Goal: Task Accomplishment & Management: Use online tool/utility

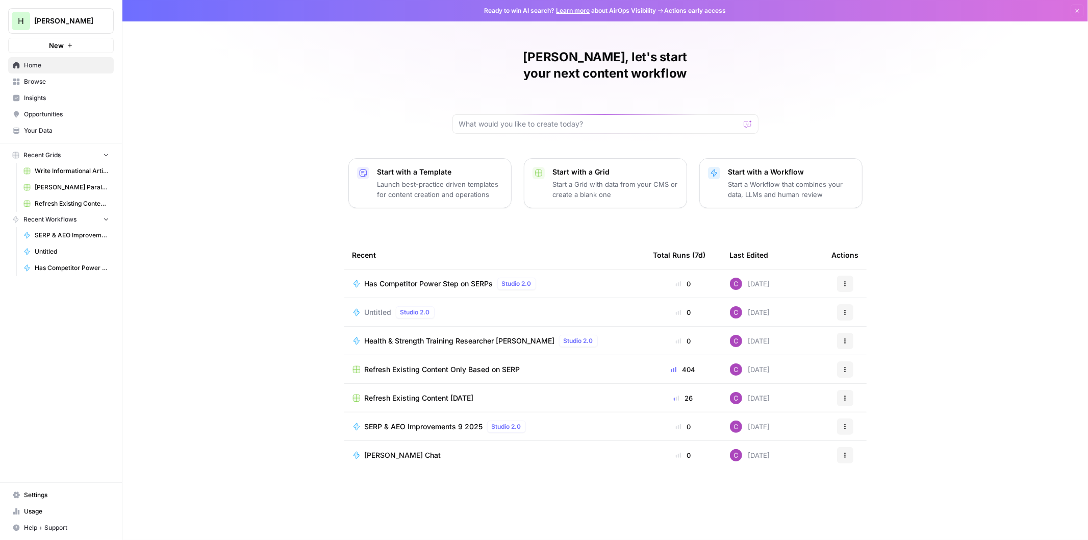
click at [36, 74] on link "Browse" at bounding box center [61, 81] width 106 height 16
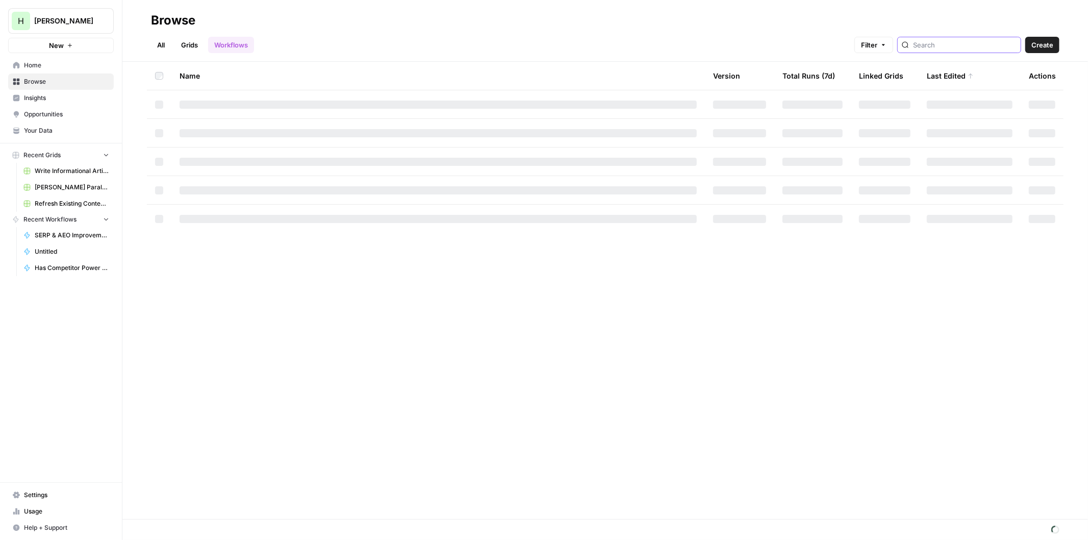
click at [980, 47] on input "search" at bounding box center [965, 45] width 104 height 10
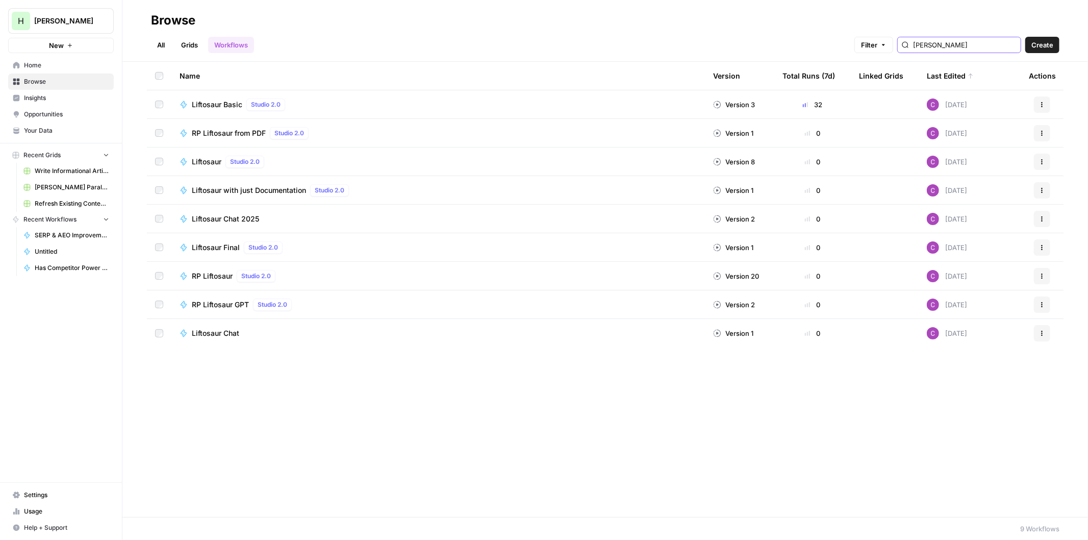
type input "[PERSON_NAME]"
click at [230, 102] on span "Liftosaur Basic" at bounding box center [217, 104] width 51 height 10
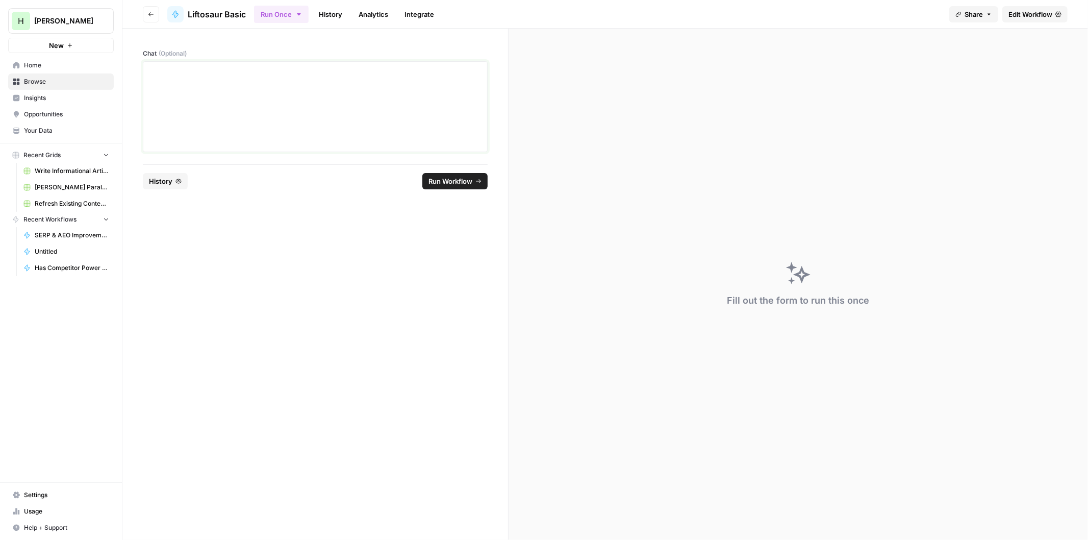
click at [231, 96] on div at bounding box center [315, 107] width 332 height 82
click at [297, 112] on div "**********" at bounding box center [315, 107] width 332 height 82
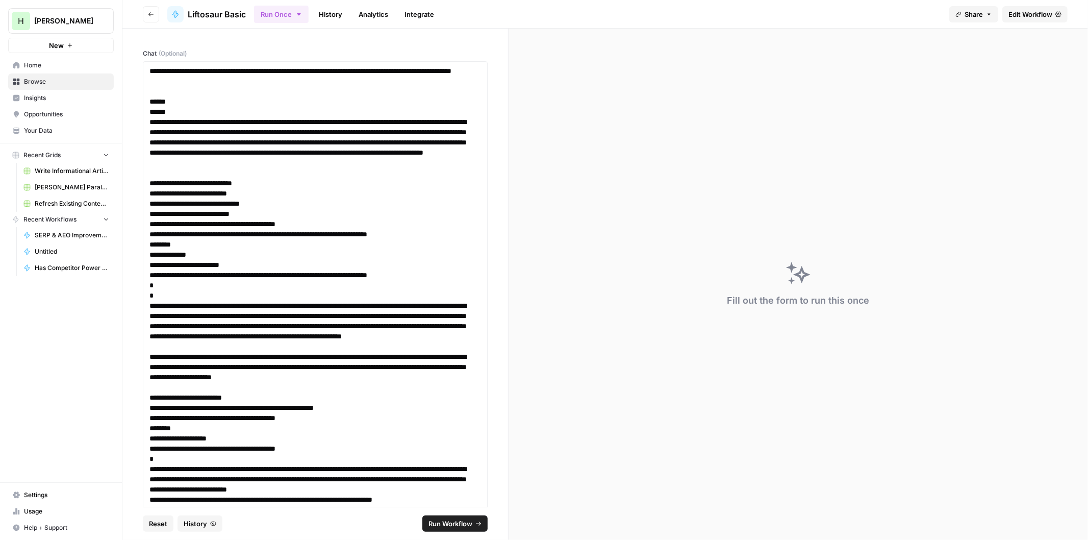
click at [455, 526] on span "Run Workflow" at bounding box center [451, 523] width 44 height 10
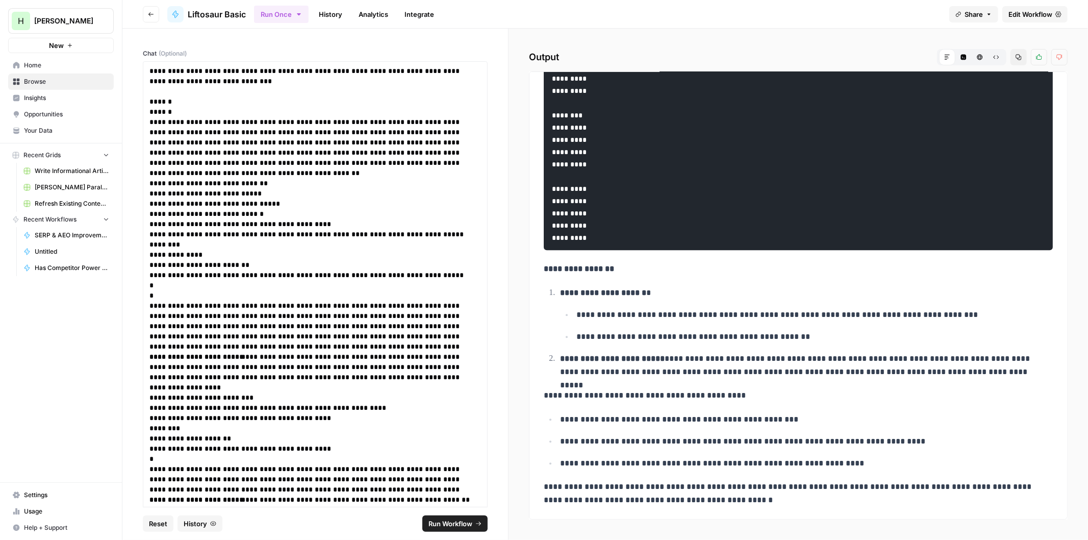
scroll to position [2478, 0]
click at [405, 162] on p "**********" at bounding box center [310, 147] width 323 height 61
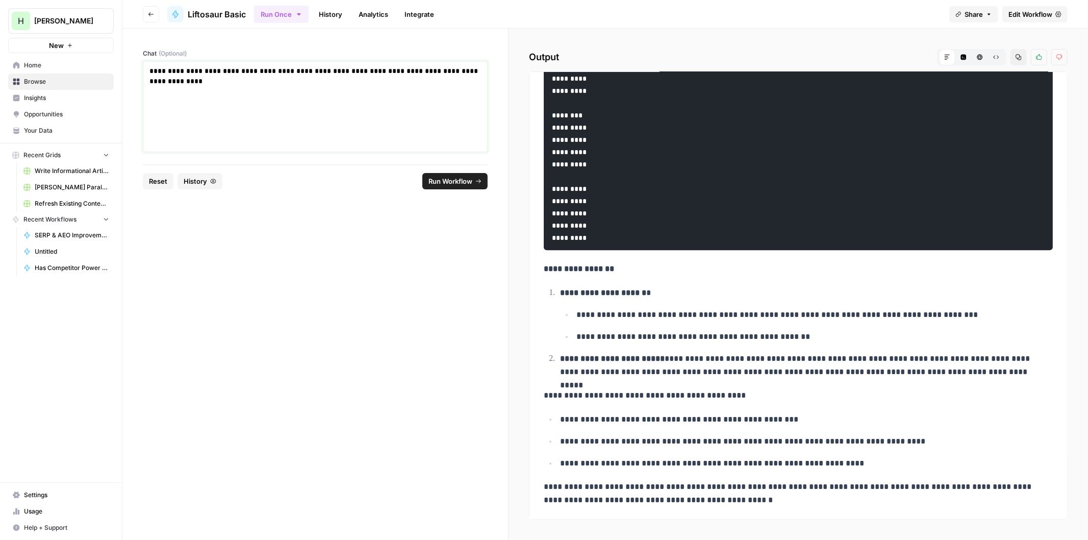
click at [184, 107] on div "**********" at bounding box center [315, 107] width 332 height 82
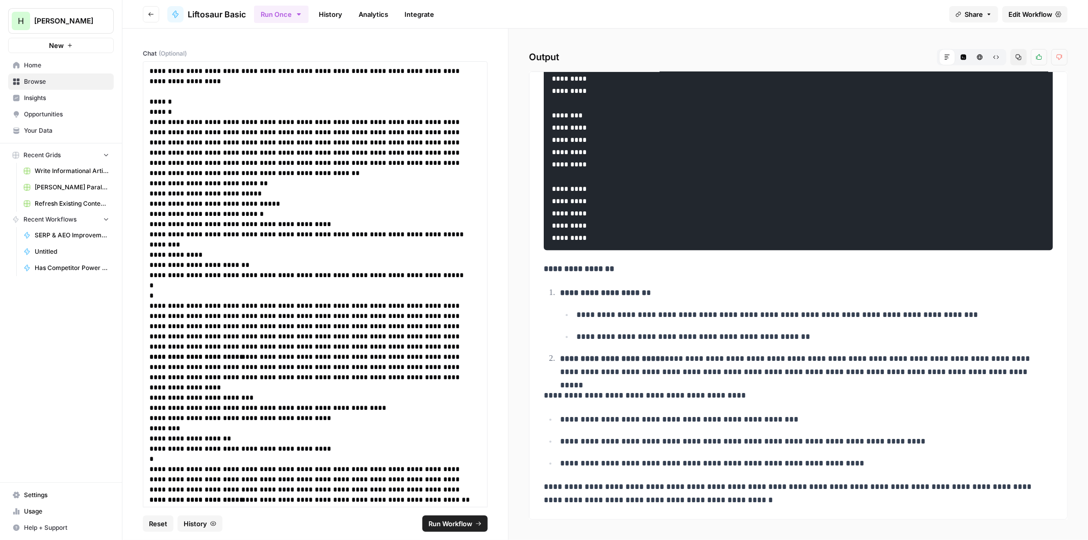
click at [458, 532] on footer "Reset History Run Workflow" at bounding box center [315, 523] width 345 height 33
click at [470, 519] on span "Run Workflow" at bounding box center [451, 523] width 44 height 10
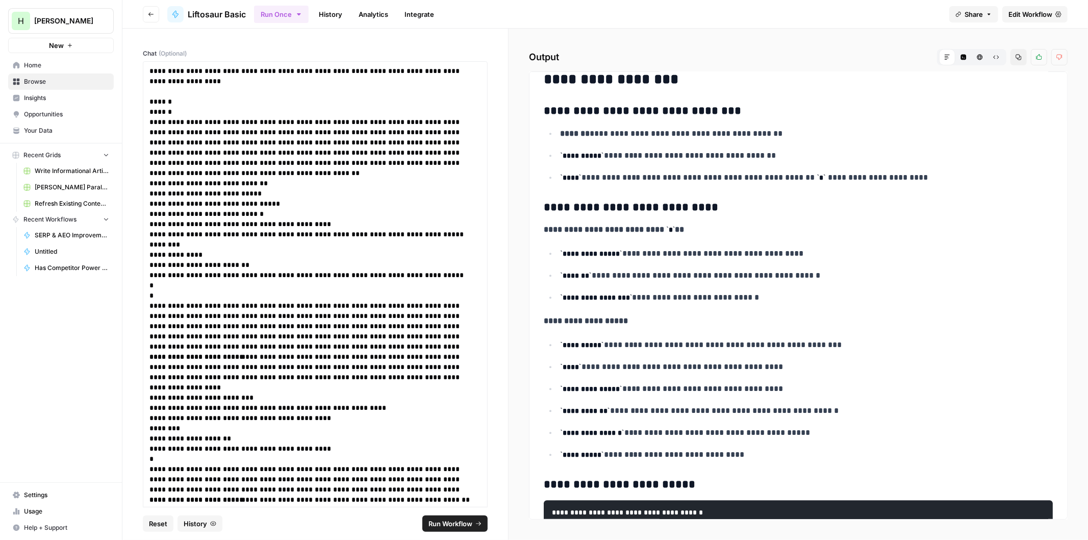
scroll to position [2438, 0]
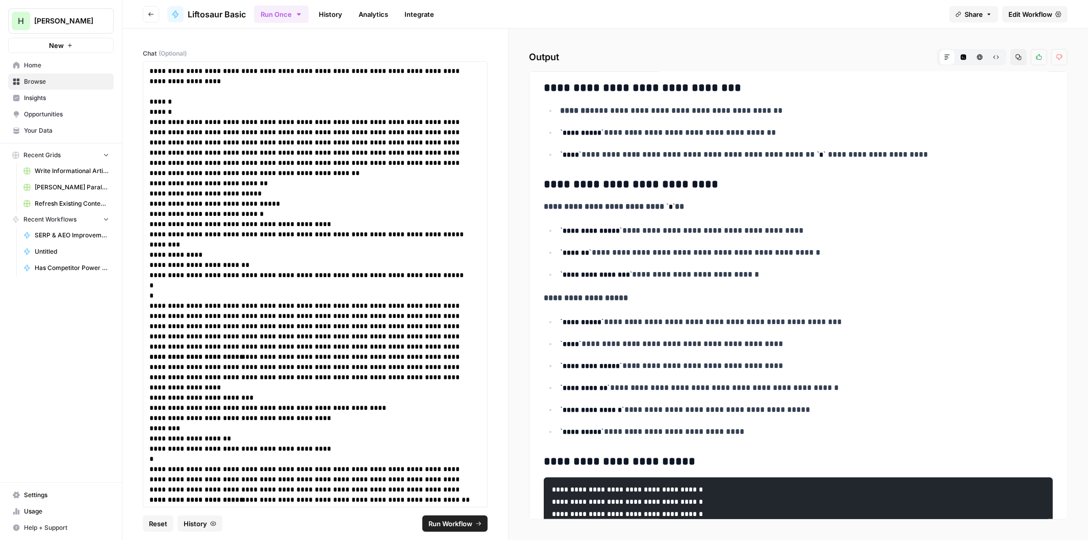
drag, startPoint x: 726, startPoint y: 232, endPoint x: 726, endPoint y: 245, distance: 12.8
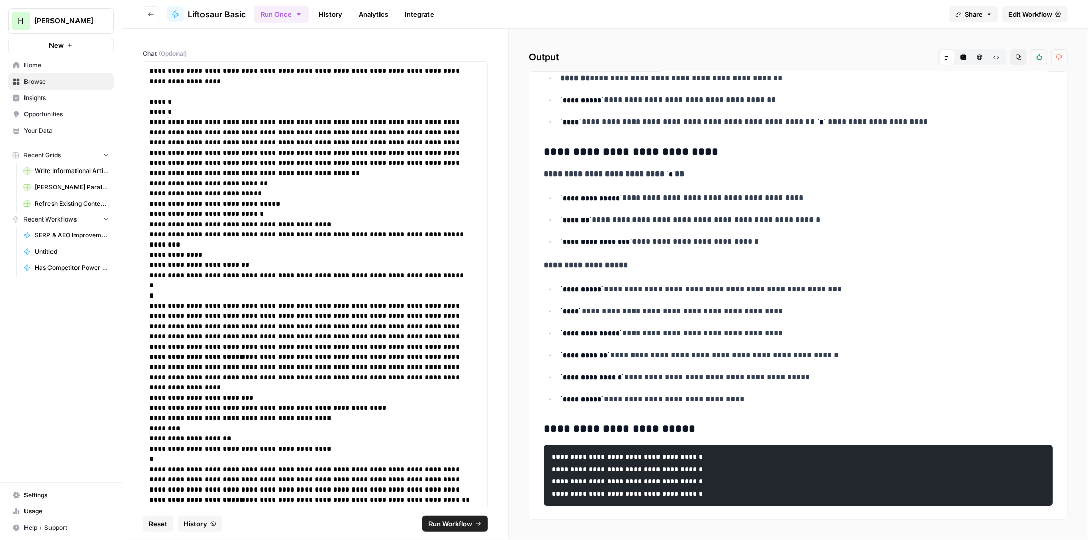
scroll to position [2495, 0]
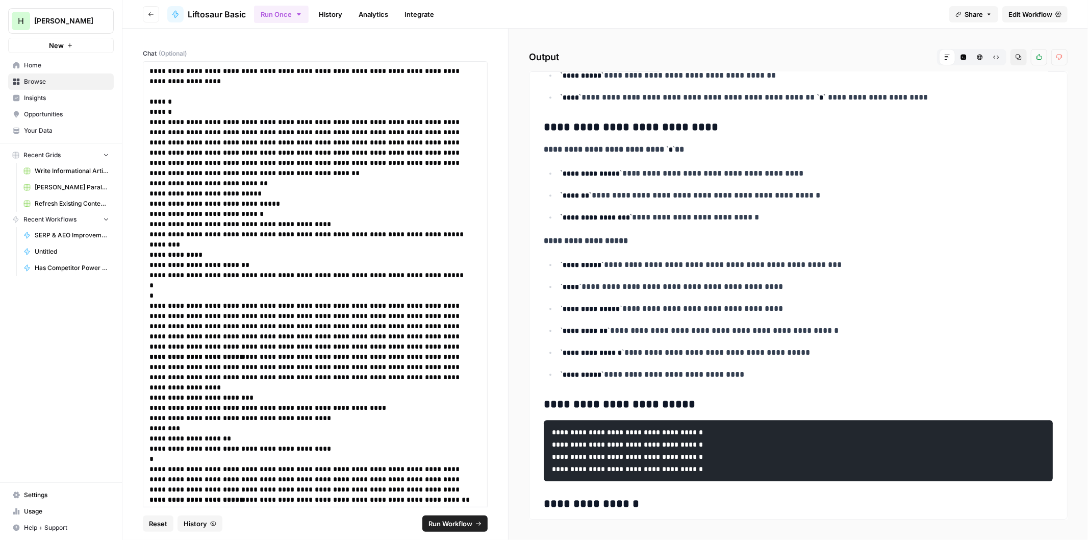
drag, startPoint x: 733, startPoint y: 202, endPoint x: 721, endPoint y: 231, distance: 31.6
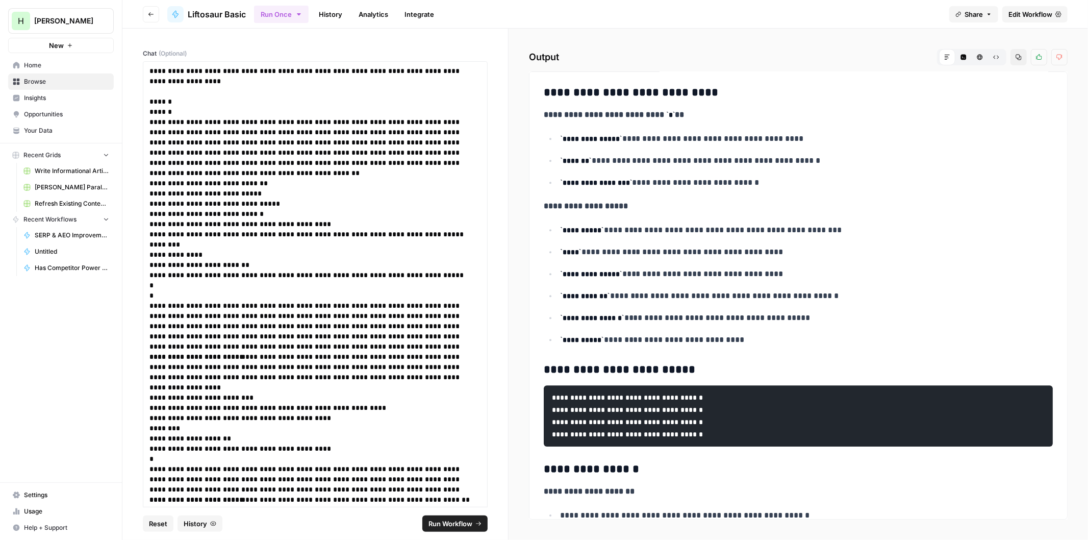
drag, startPoint x: 754, startPoint y: 244, endPoint x: 753, endPoint y: 250, distance: 6.2
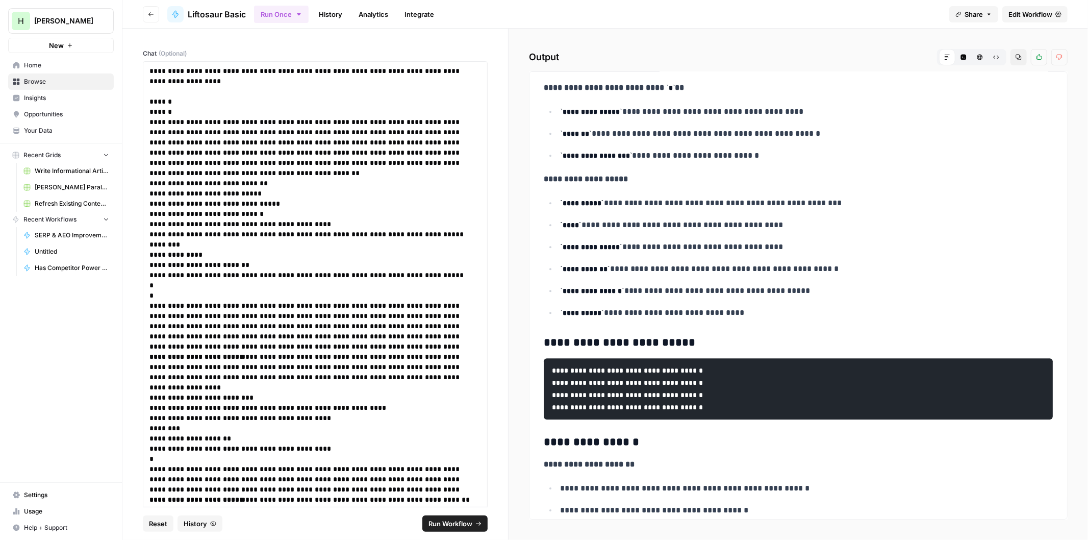
drag, startPoint x: 747, startPoint y: 218, endPoint x: 741, endPoint y: 238, distance: 20.2
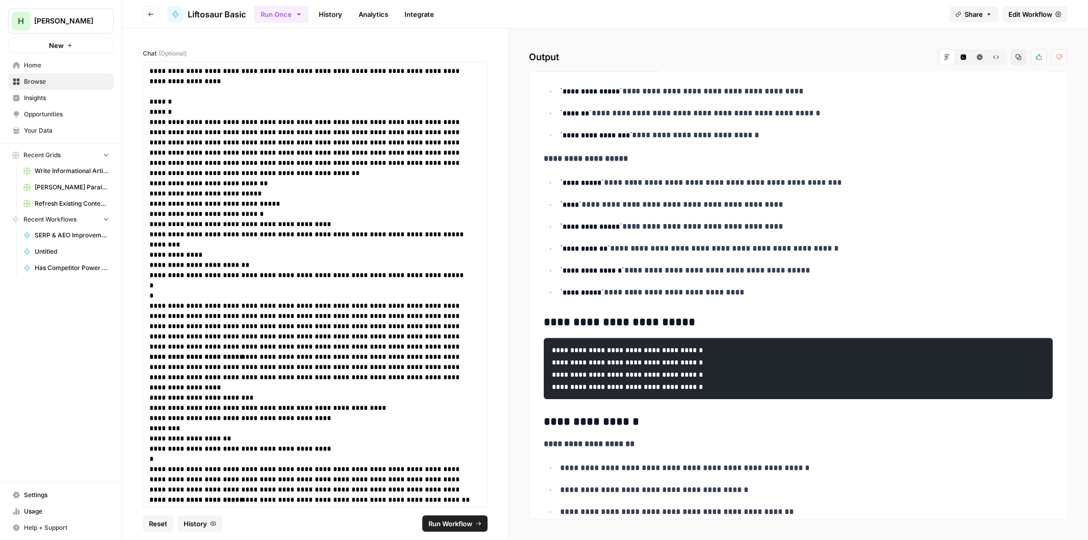
drag, startPoint x: 764, startPoint y: 190, endPoint x: 759, endPoint y: 205, distance: 16.1
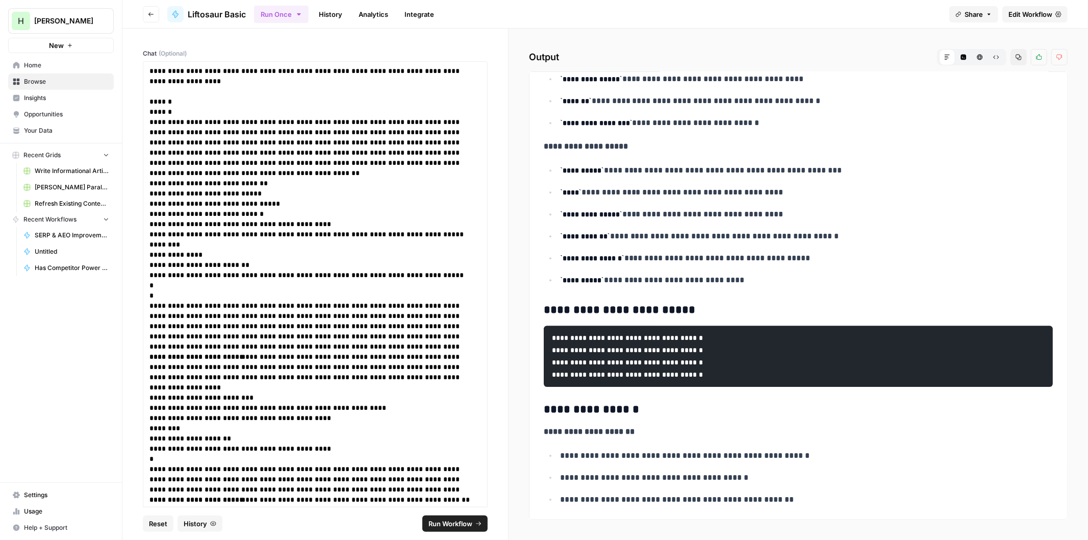
drag, startPoint x: 767, startPoint y: 155, endPoint x: 766, endPoint y: 160, distance: 5.6
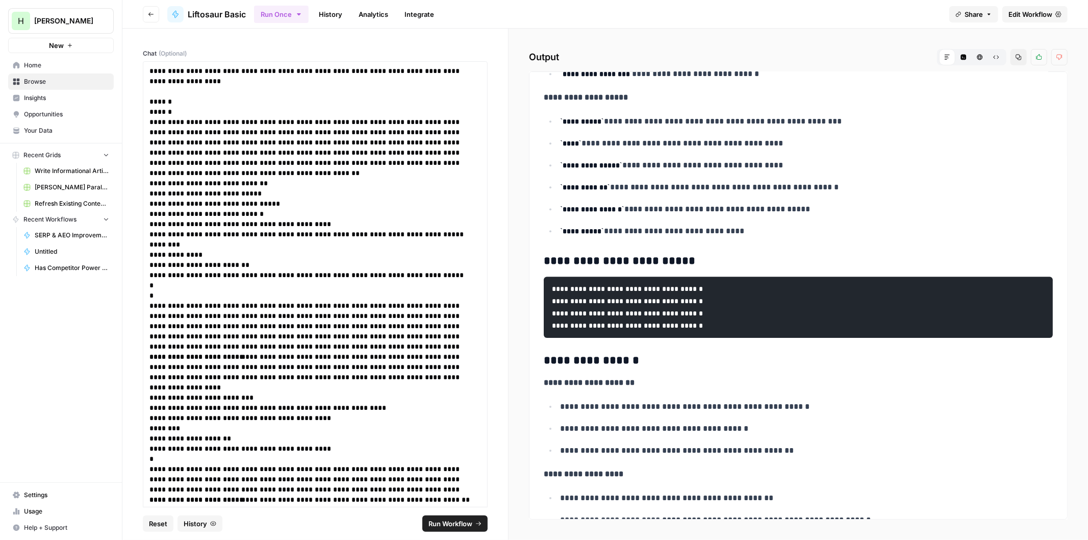
drag, startPoint x: 759, startPoint y: 192, endPoint x: 758, endPoint y: 198, distance: 5.6
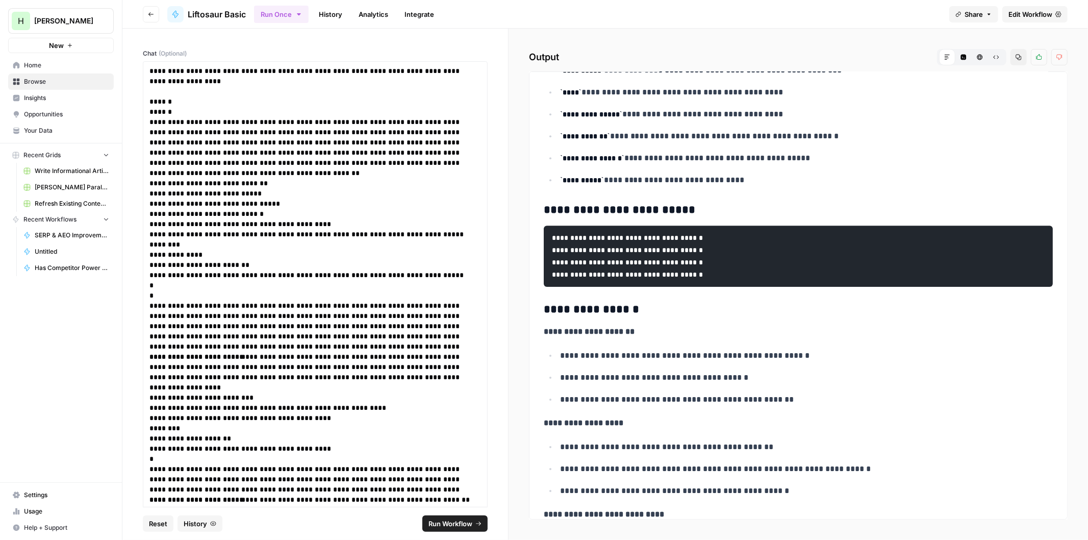
scroll to position [2711, 0]
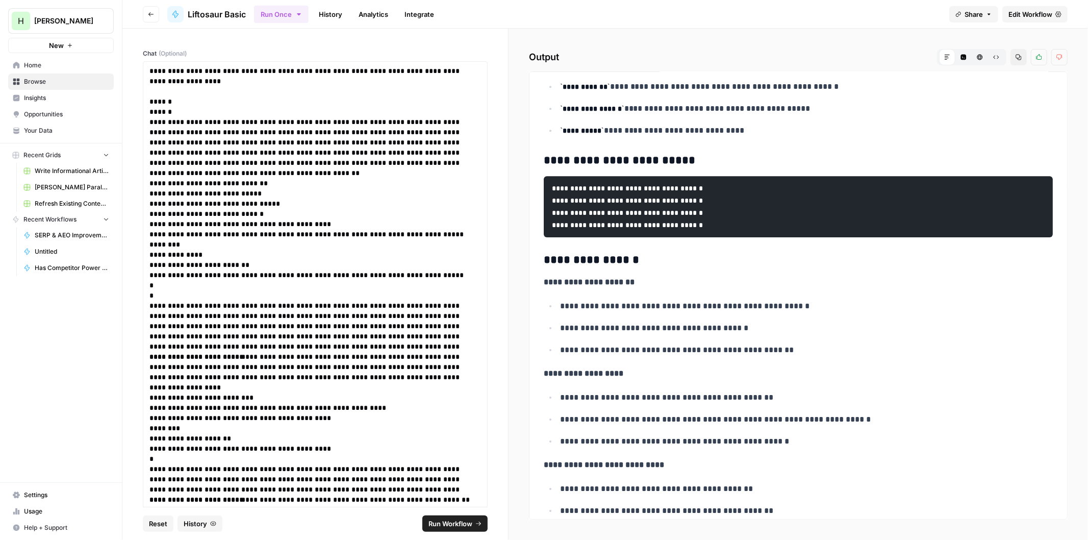
drag, startPoint x: 764, startPoint y: 218, endPoint x: 759, endPoint y: 233, distance: 15.3
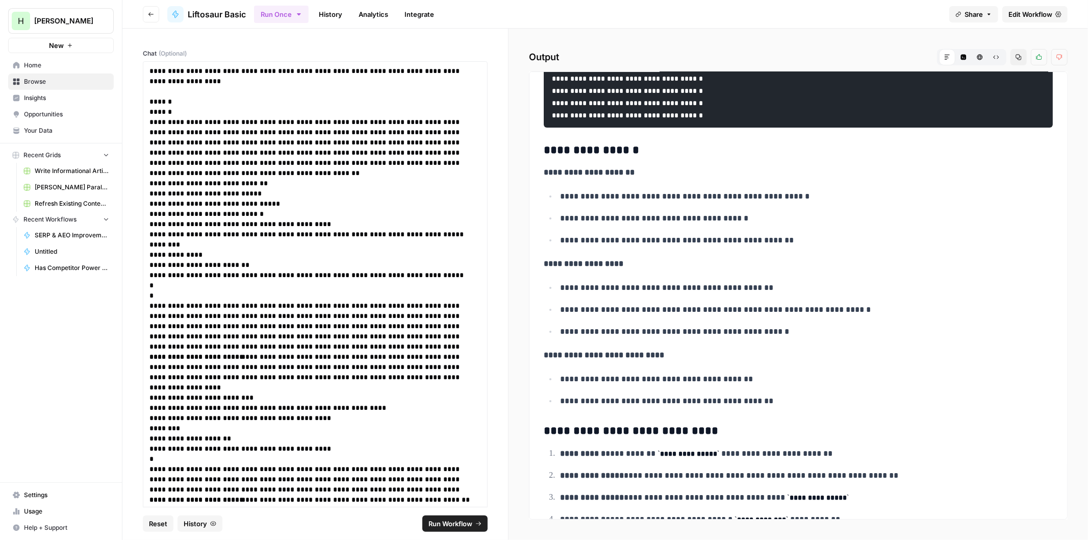
scroll to position [2865, 0]
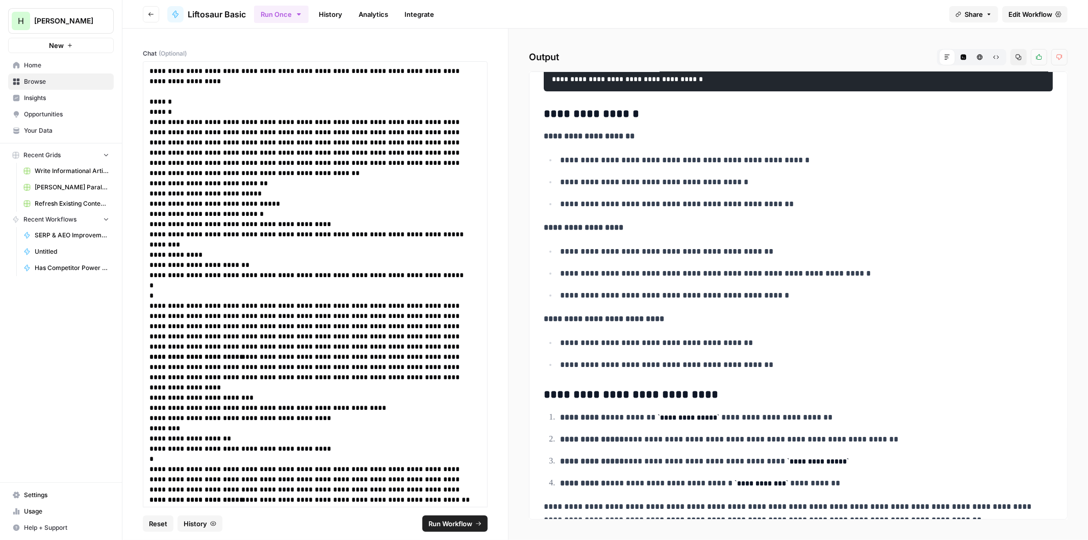
drag, startPoint x: 755, startPoint y: 258, endPoint x: 751, endPoint y: 274, distance: 16.3
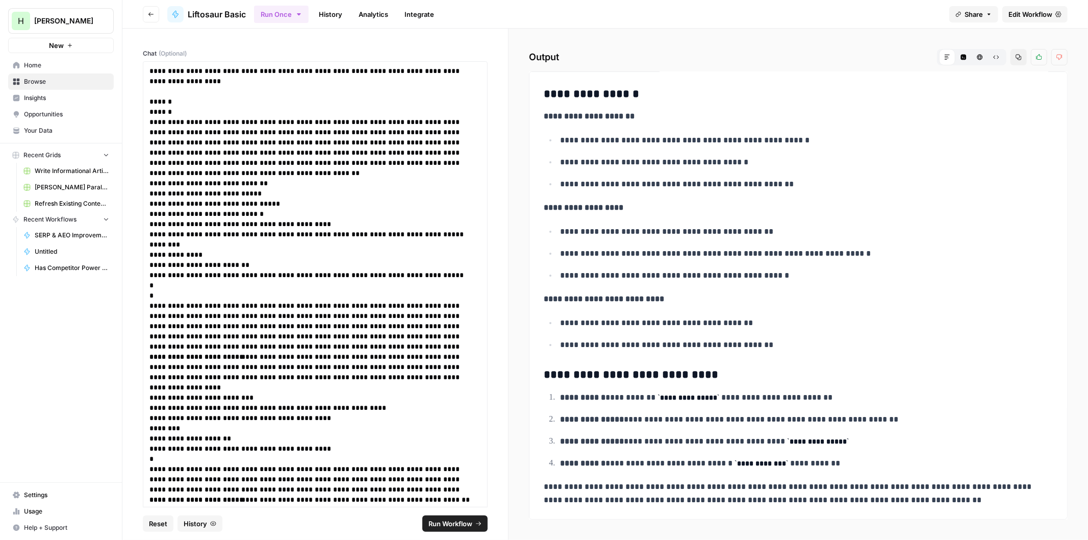
drag, startPoint x: 755, startPoint y: 256, endPoint x: 753, endPoint y: 271, distance: 16.0
drag, startPoint x: 745, startPoint y: 252, endPoint x: 738, endPoint y: 277, distance: 26.0
drag, startPoint x: 641, startPoint y: 246, endPoint x: 640, endPoint y: 259, distance: 12.8
drag, startPoint x: 646, startPoint y: 210, endPoint x: 644, endPoint y: 227, distance: 17.5
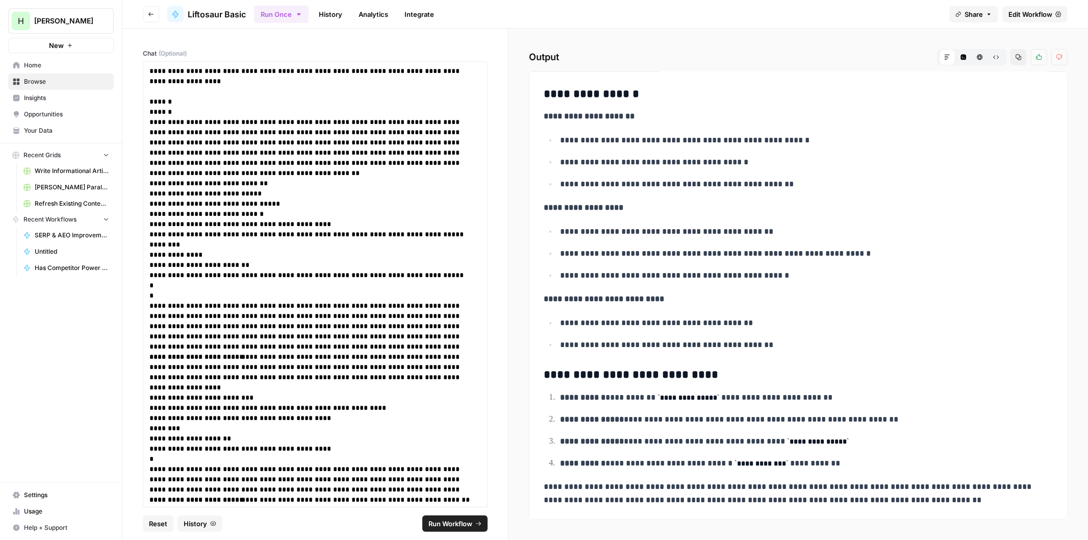
scroll to position [3024, 0]
drag, startPoint x: 686, startPoint y: 203, endPoint x: 684, endPoint y: 221, distance: 18.4
drag, startPoint x: 716, startPoint y: 200, endPoint x: 698, endPoint y: 223, distance: 29.5
drag, startPoint x: 684, startPoint y: 217, endPoint x: 671, endPoint y: 264, distance: 48.1
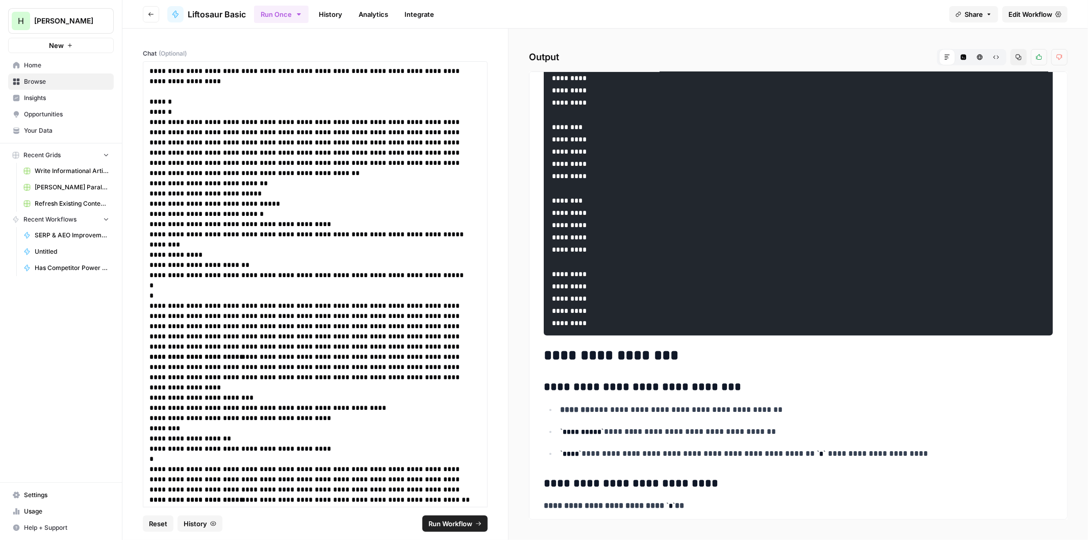
scroll to position [2137, 0]
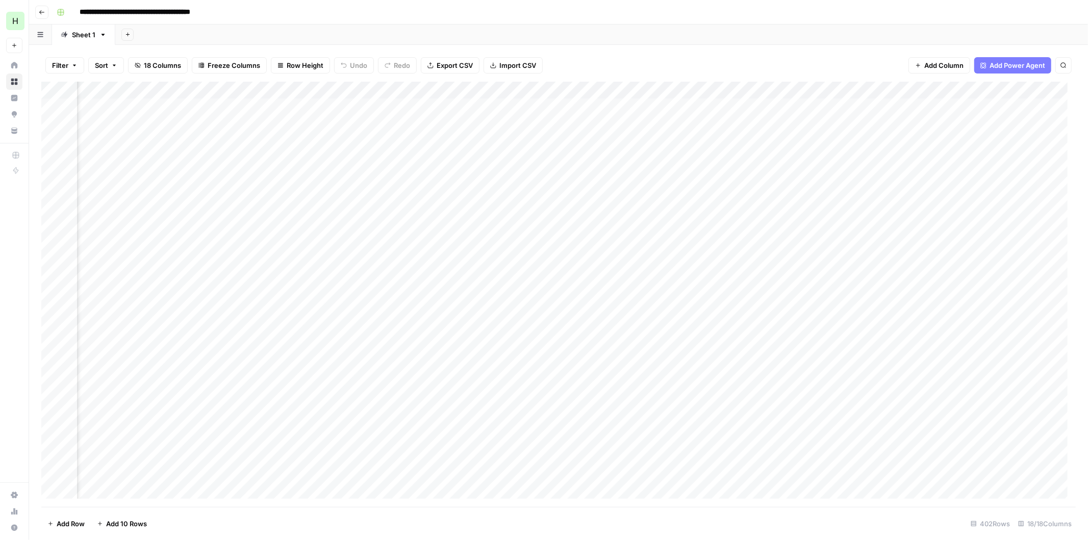
scroll to position [0, 853]
click at [758, 124] on div "Add Column" at bounding box center [558, 295] width 1035 height 426
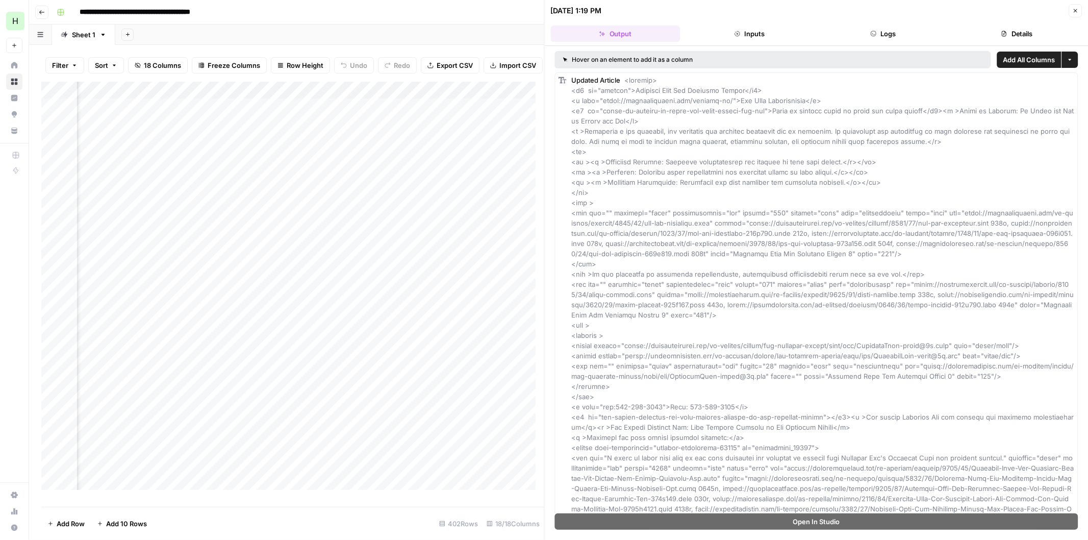
click at [1075, 8] on icon "button" at bounding box center [1075, 11] width 6 height 6
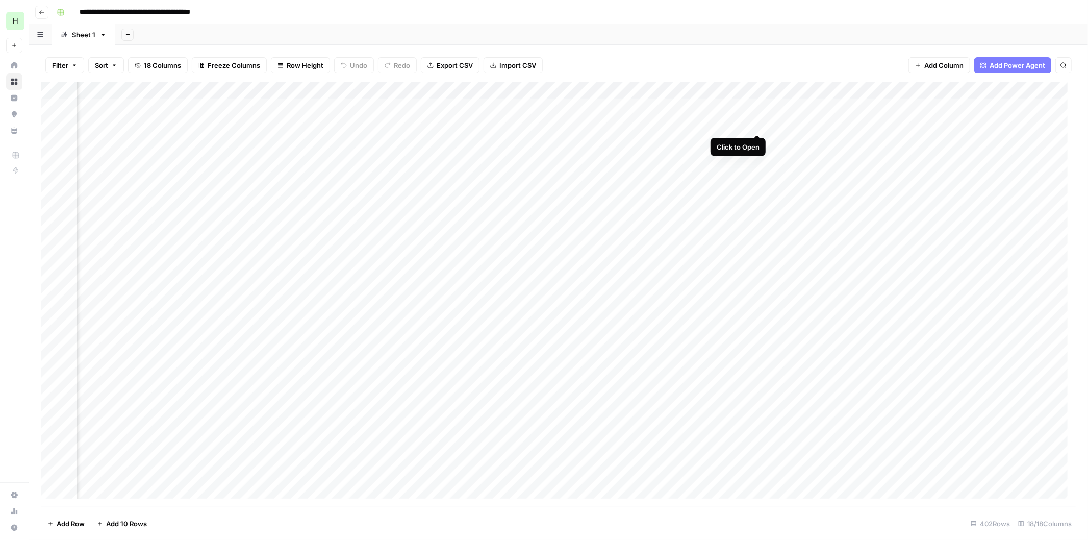
click at [759, 124] on div "Add Column" at bounding box center [558, 295] width 1035 height 426
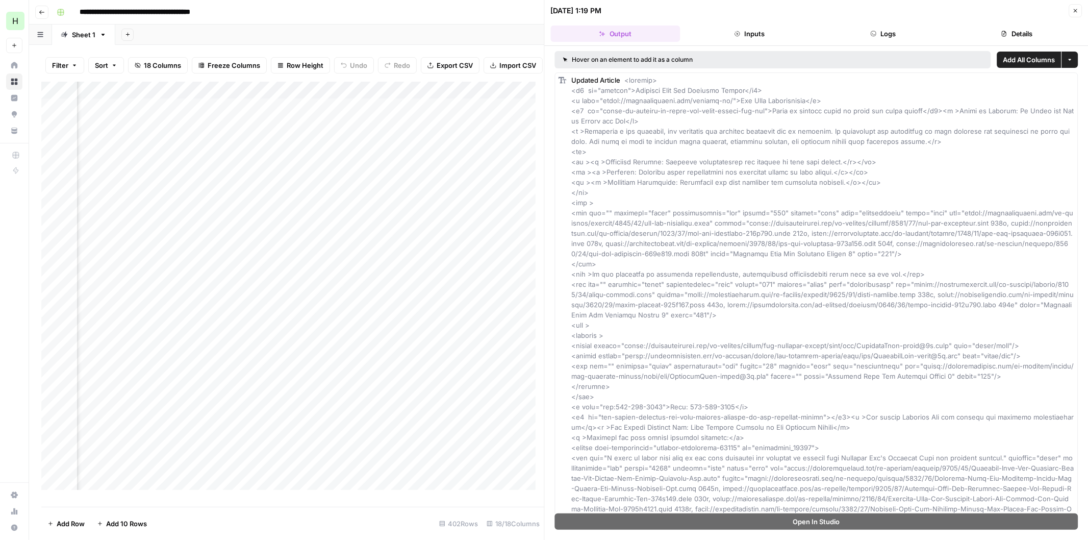
click at [1062, 60] on button "More options" at bounding box center [1070, 60] width 16 height 16
click at [1033, 83] on span "Add as Single Column" at bounding box center [1021, 84] width 69 height 10
click at [1072, 15] on button "Close" at bounding box center [1075, 10] width 13 height 13
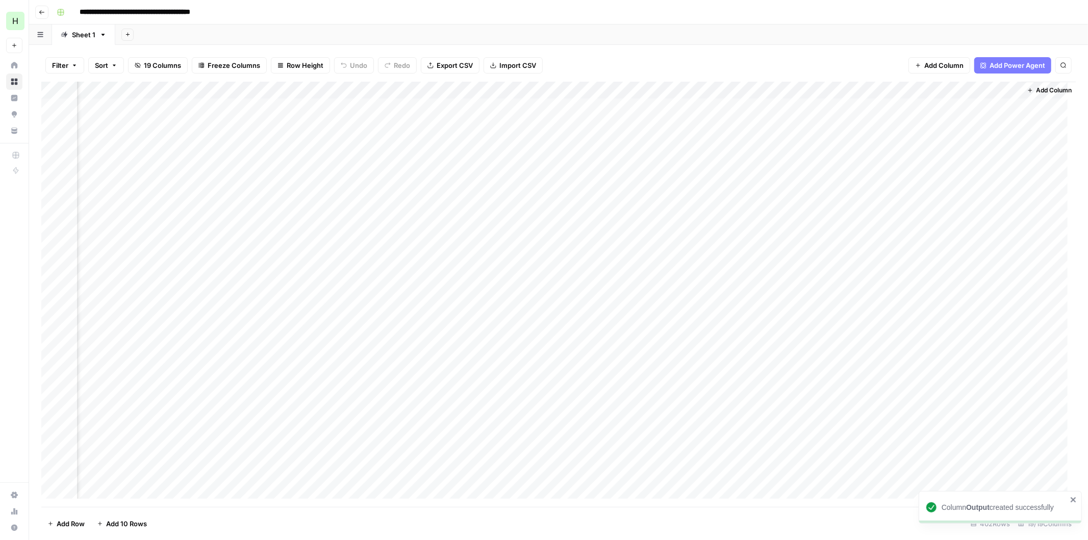
scroll to position [0, 1166]
click at [514, 123] on div "Add Column" at bounding box center [558, 295] width 1035 height 426
click at [547, 122] on div "Add Column" at bounding box center [558, 295] width 1035 height 426
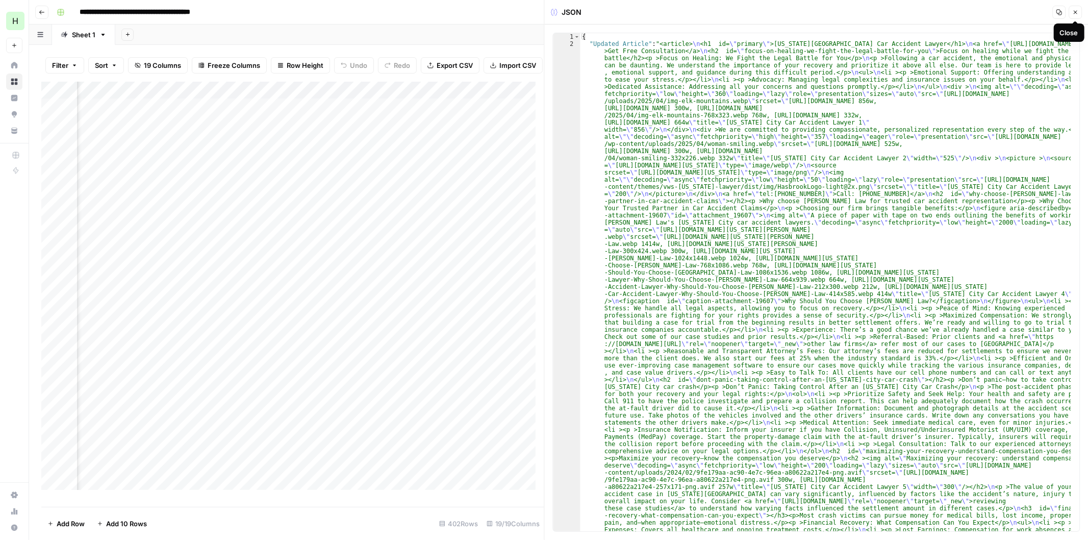
click at [1077, 18] on button "Close" at bounding box center [1075, 12] width 13 height 13
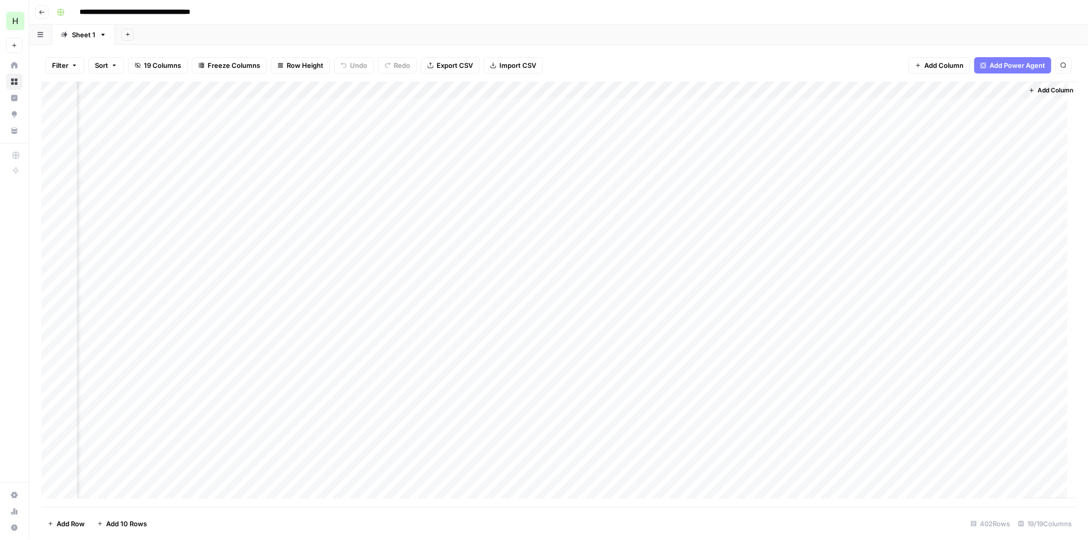
click at [597, 119] on div "Add Column" at bounding box center [558, 295] width 1035 height 426
click at [639, 123] on div "Add Column" at bounding box center [558, 295] width 1035 height 426
click at [1075, 14] on icon "button" at bounding box center [1075, 12] width 6 height 6
click at [547, 123] on div "Add Column" at bounding box center [558, 295] width 1035 height 426
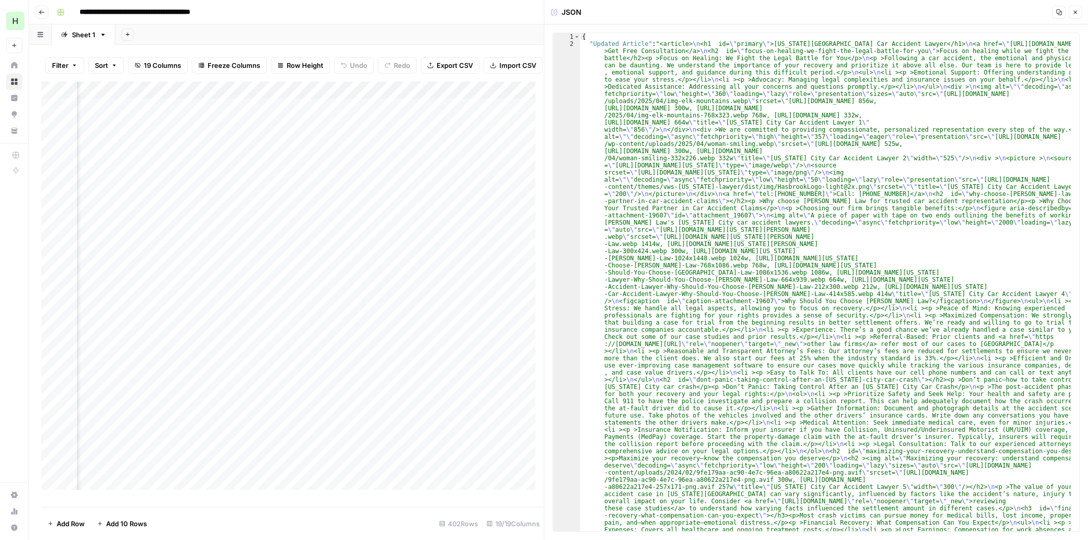
click at [1075, 9] on icon "button" at bounding box center [1075, 12] width 6 height 6
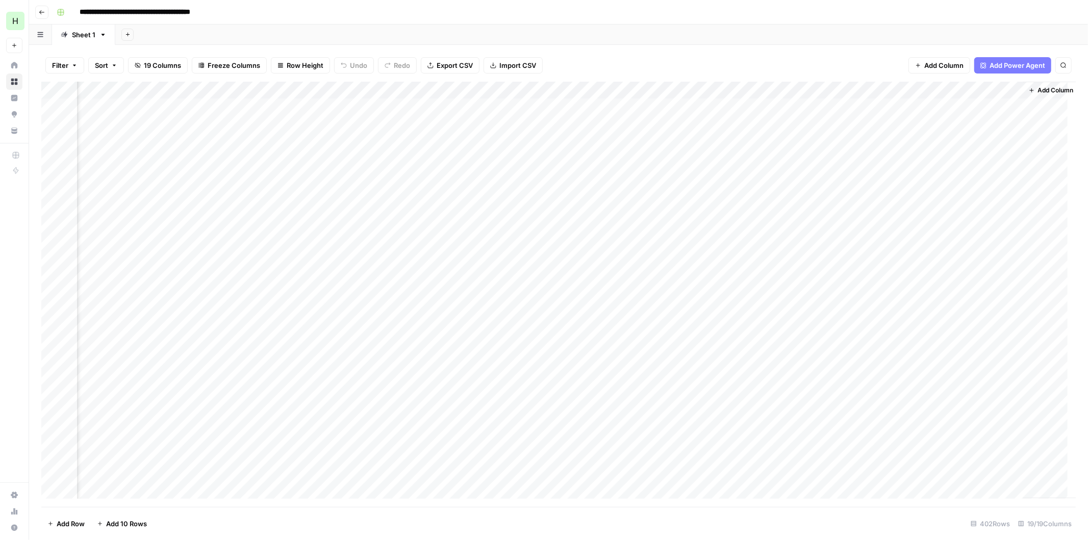
click at [547, 89] on div "Add Column" at bounding box center [558, 295] width 1035 height 426
click at [593, 154] on span "Markdown" at bounding box center [613, 156] width 48 height 10
click at [546, 121] on div "Add Column" at bounding box center [558, 295] width 1035 height 426
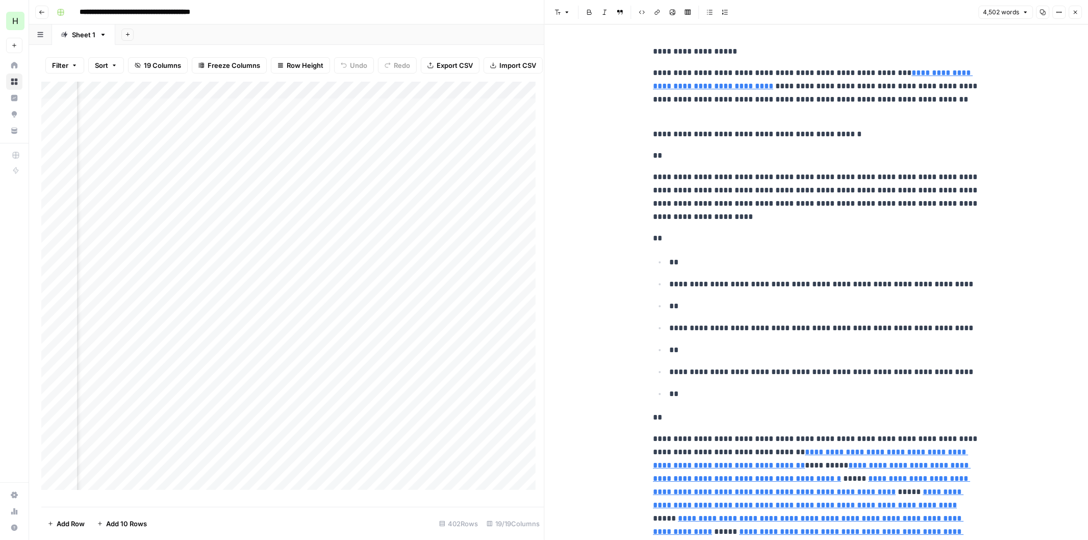
scroll to position [793, 0]
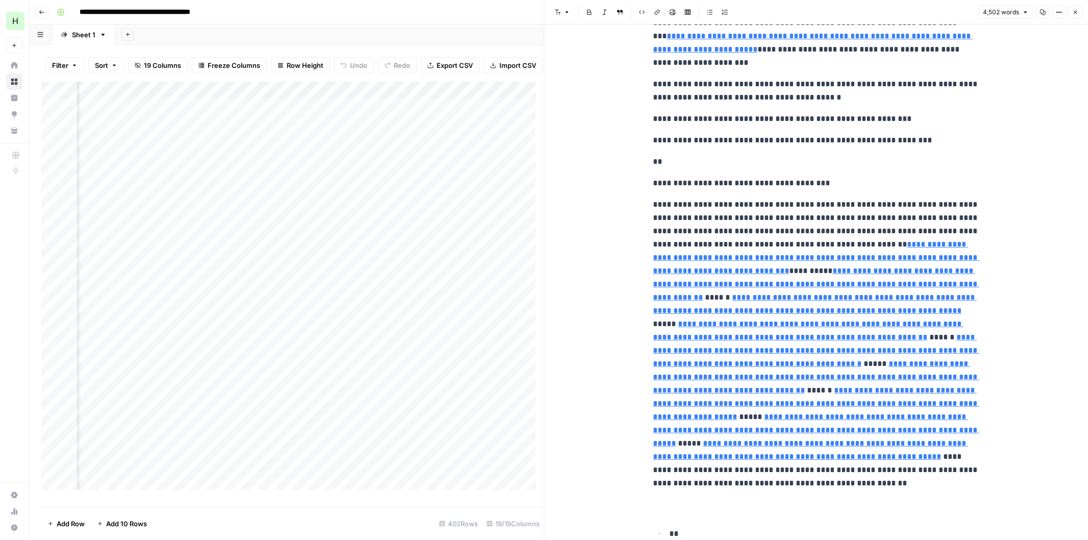
click at [1070, 13] on button "Close" at bounding box center [1075, 12] width 13 height 13
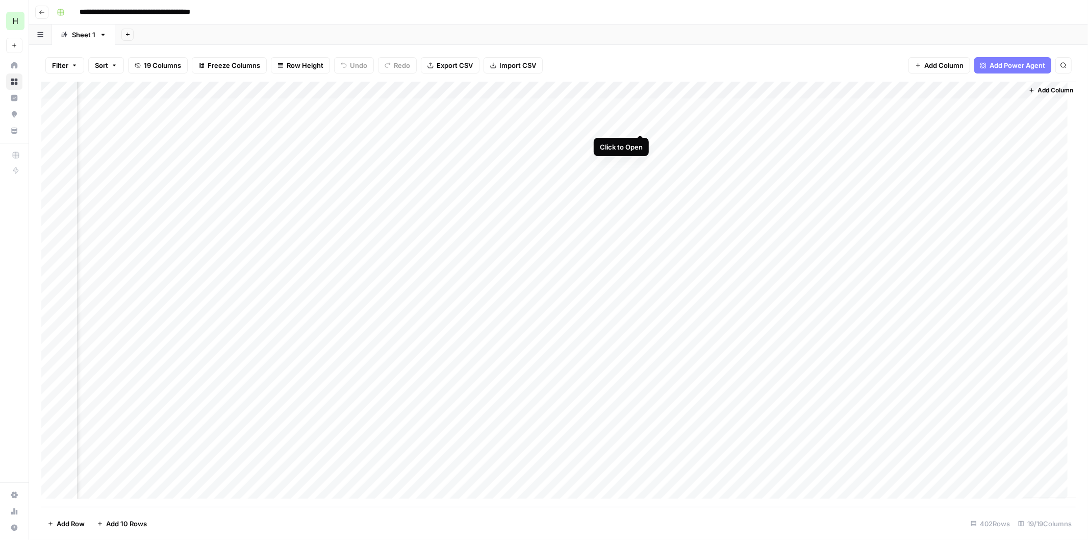
click at [639, 123] on div "Add Column" at bounding box center [558, 295] width 1035 height 426
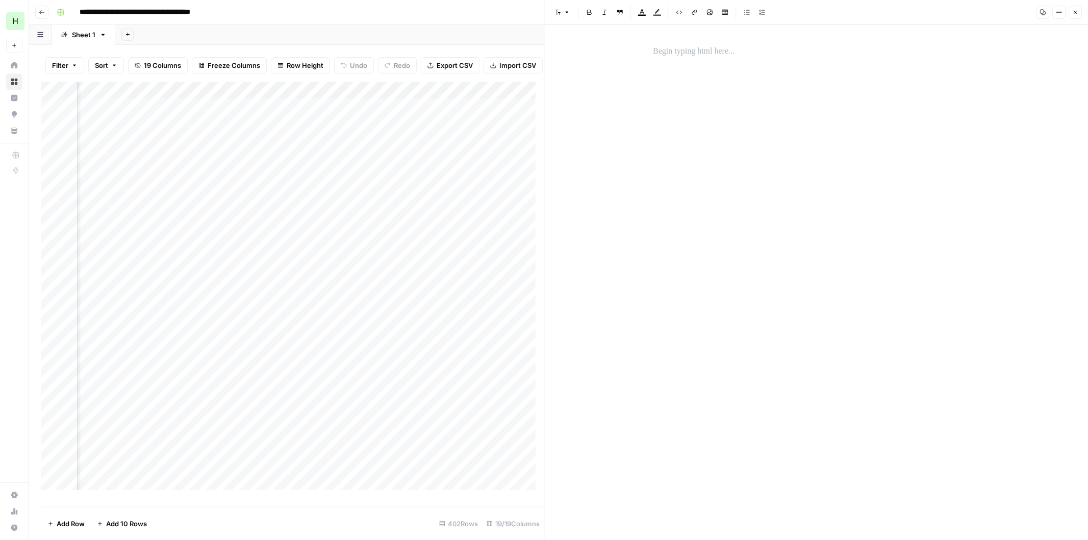
click at [1075, 11] on icon "button" at bounding box center [1075, 12] width 6 height 6
click at [187, 11] on input "**********" at bounding box center [140, 12] width 130 height 16
click at [195, 11] on input "**********" at bounding box center [140, 12] width 130 height 16
type input "**********"
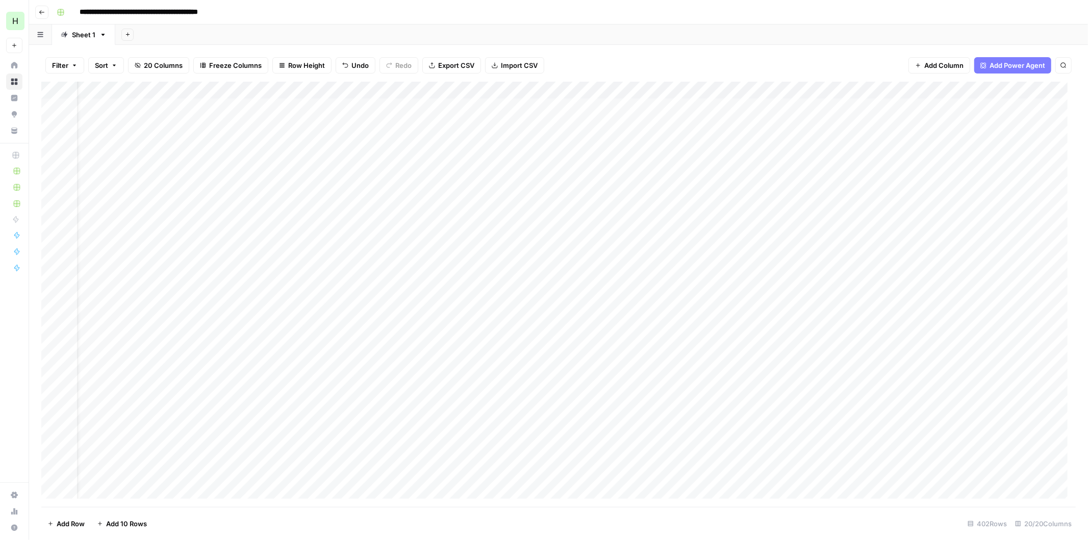
click at [935, 90] on div "Add Column" at bounding box center [558, 295] width 1035 height 426
click at [844, 223] on span "Remove Column" at bounding box center [864, 227] width 89 height 10
click at [513, 115] on span "Delete" at bounding box center [508, 115] width 22 height 10
click at [945, 90] on div "Add Column" at bounding box center [558, 295] width 1035 height 426
click at [838, 249] on button "Remove Column" at bounding box center [861, 256] width 113 height 14
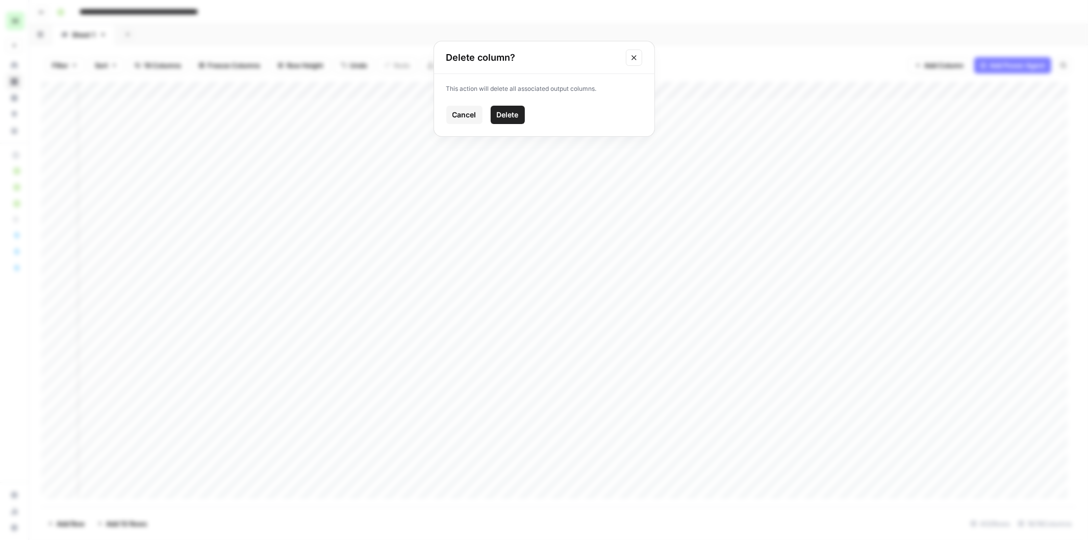
click at [507, 114] on span "Delete" at bounding box center [508, 115] width 22 height 10
click at [654, 89] on div "Add Column" at bounding box center [558, 295] width 1035 height 426
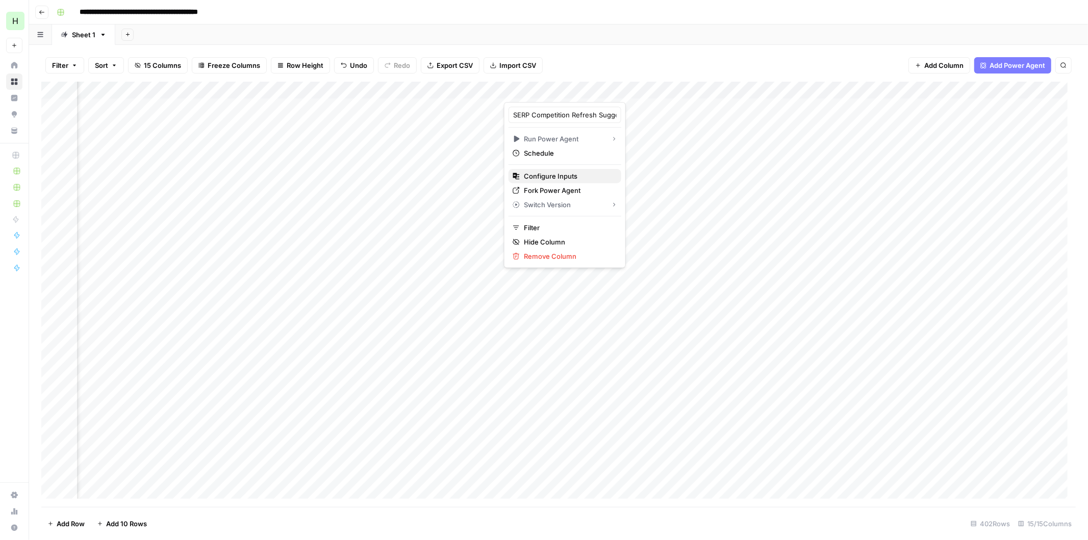
click at [552, 175] on span "Configure Inputs" at bounding box center [568, 176] width 89 height 10
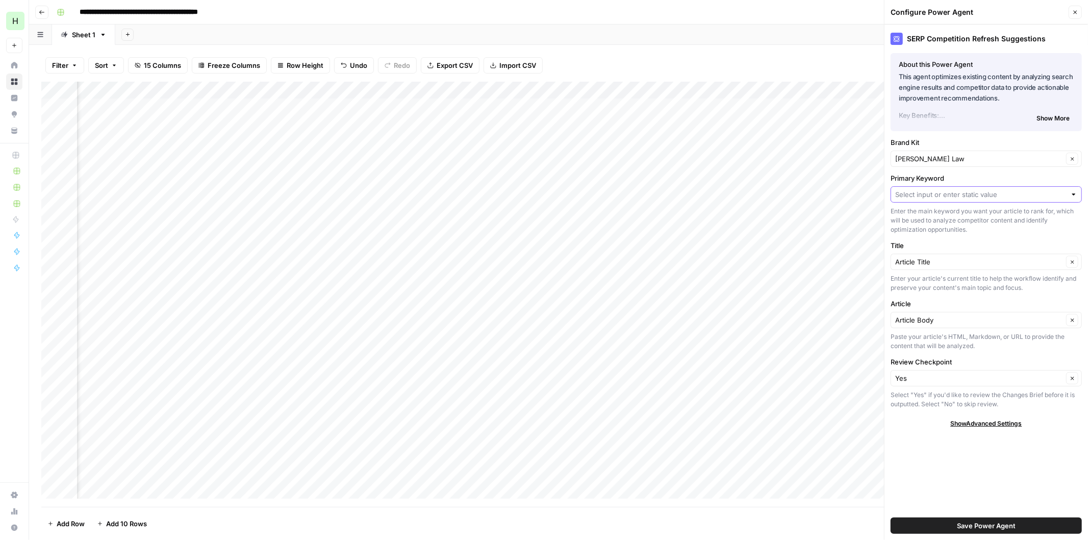
click at [993, 196] on input "Primary Keyword" at bounding box center [980, 194] width 171 height 10
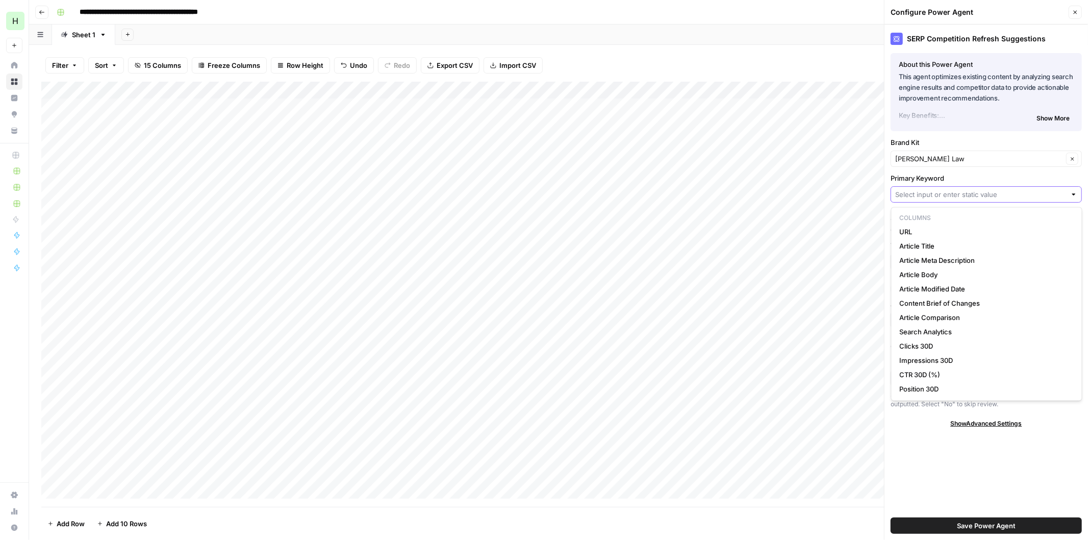
scroll to position [0, 0]
click at [1069, 11] on button "Close" at bounding box center [1075, 12] width 13 height 13
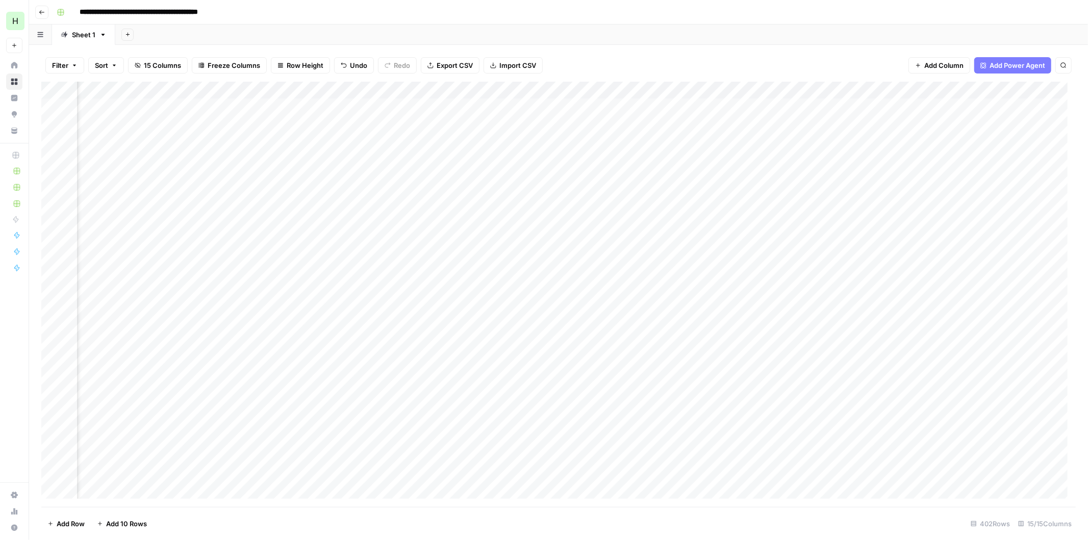
scroll to position [0, 124]
click at [381, 103] on div "Add Column" at bounding box center [558, 295] width 1035 height 426
click at [406, 111] on div "Add Column" at bounding box center [558, 295] width 1035 height 426
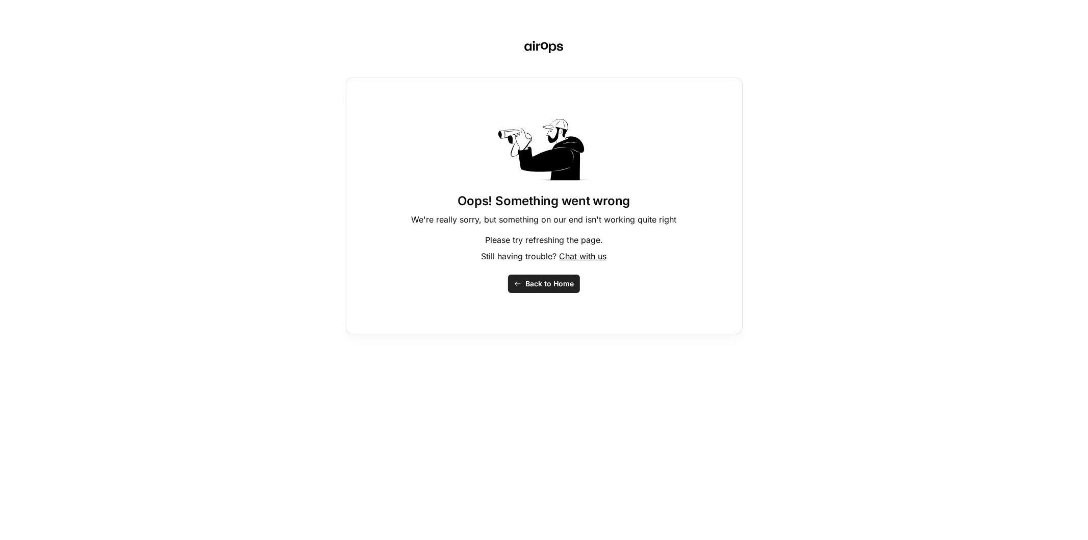
click at [554, 286] on span "Back to Home" at bounding box center [550, 284] width 48 height 10
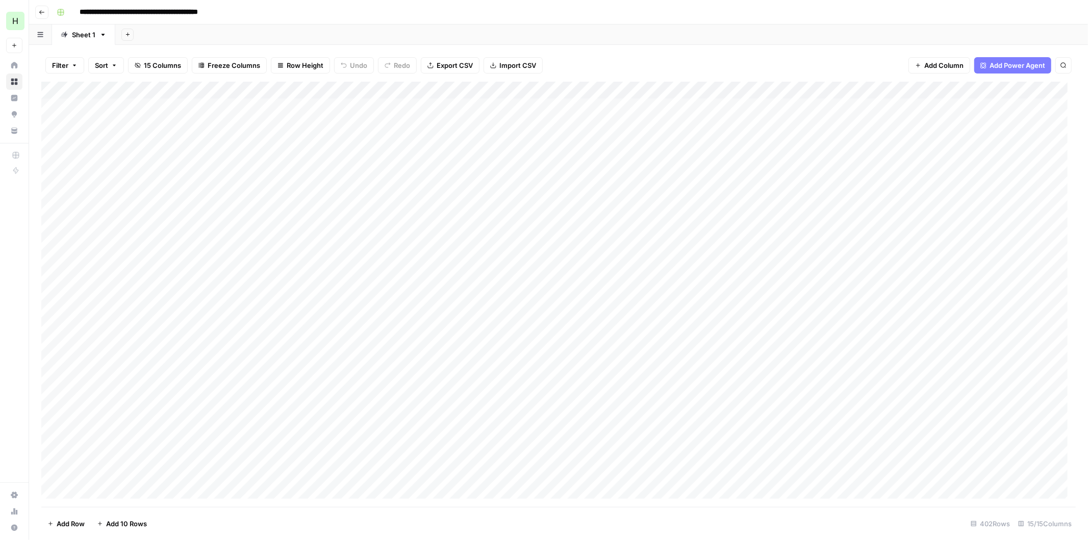
click at [240, 8] on input "**********" at bounding box center [163, 12] width 176 height 16
click at [246, 14] on input "**********" at bounding box center [163, 12] width 176 height 16
type input "**********"
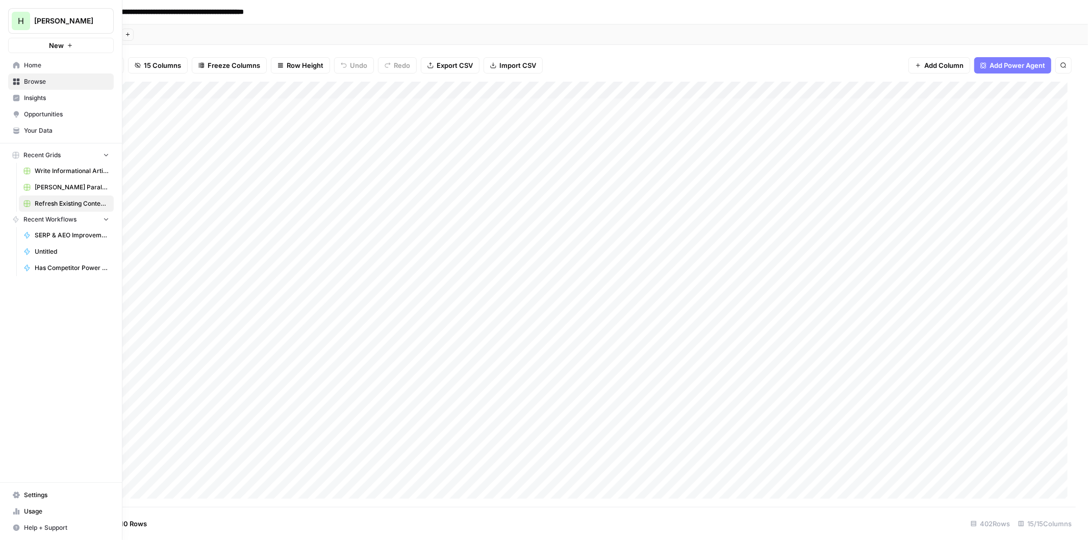
click at [49, 53] on nav "Home Browse Insights Opportunities Your Data" at bounding box center [61, 98] width 122 height 90
click at [54, 45] on span "New" at bounding box center [56, 45] width 15 height 10
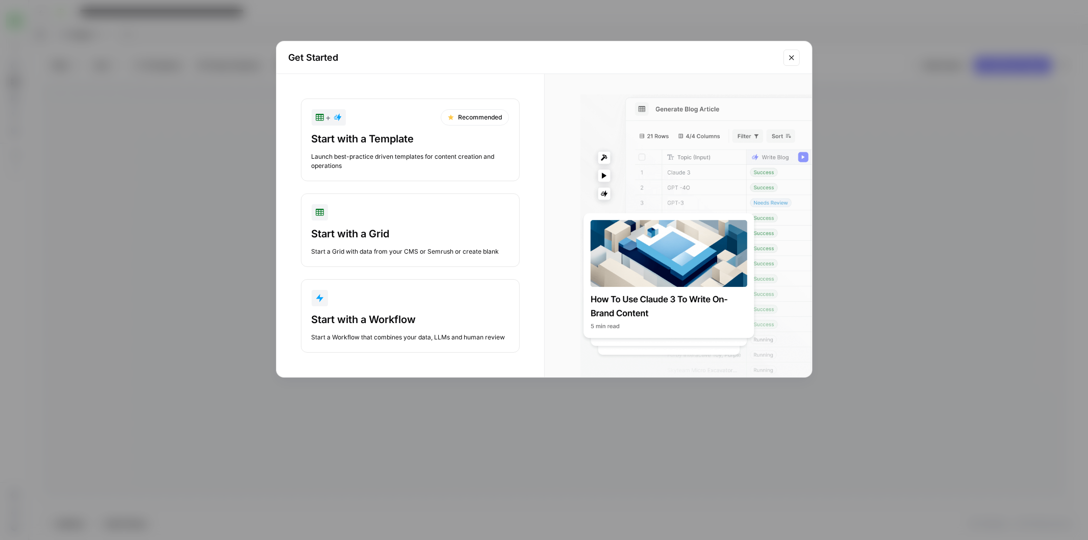
click at [793, 60] on icon "Close modal" at bounding box center [792, 58] width 8 height 8
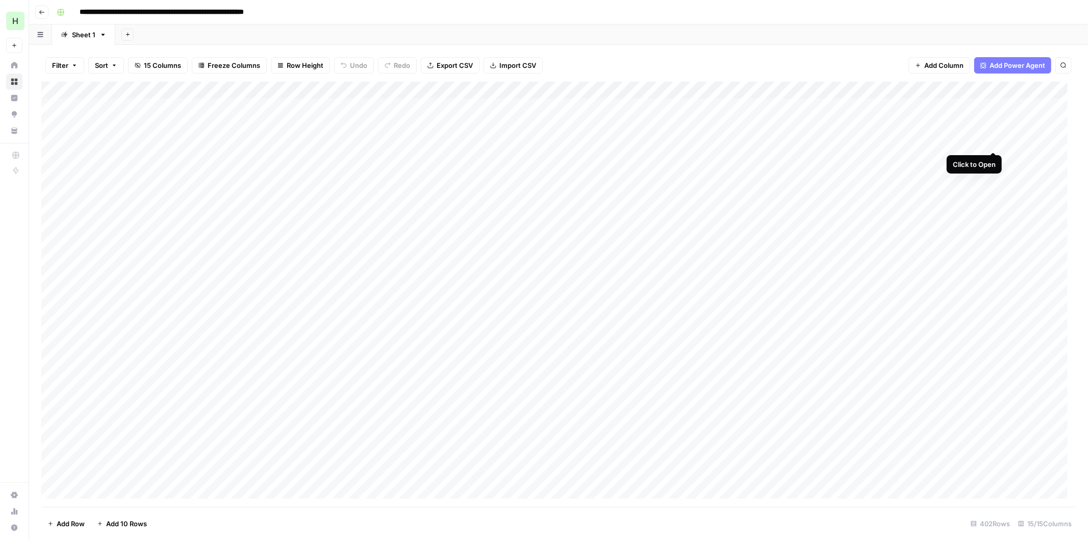
click at [997, 138] on div "Add Column" at bounding box center [558, 295] width 1035 height 426
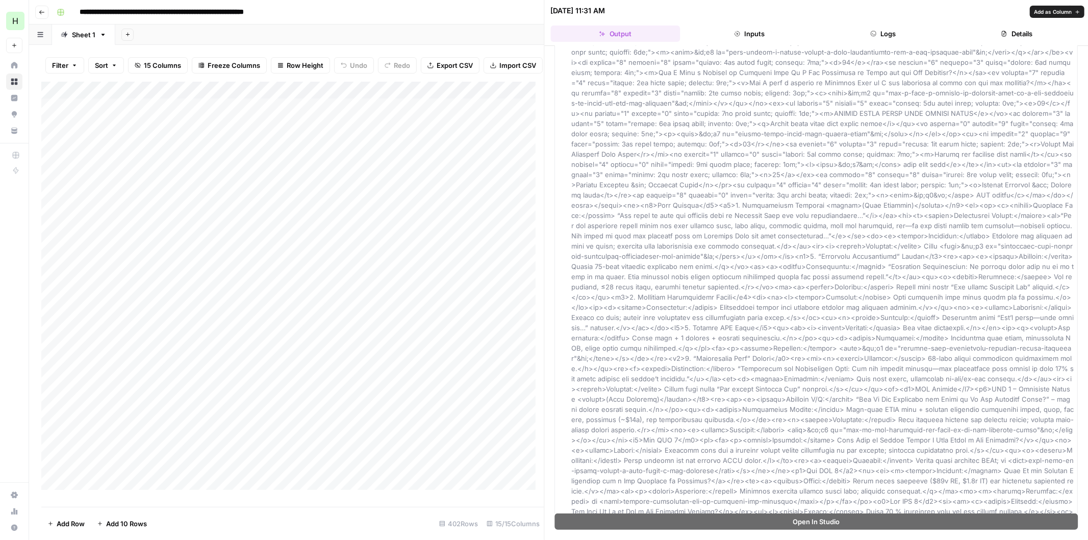
scroll to position [855, 0]
click at [1073, 8] on icon "button" at bounding box center [1075, 11] width 6 height 6
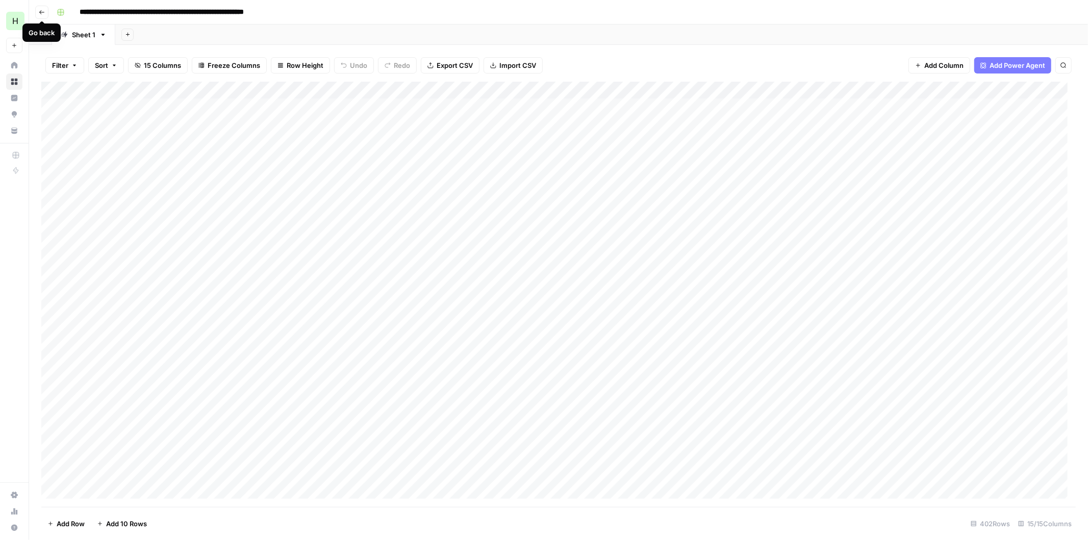
click at [40, 9] on icon "button" at bounding box center [42, 12] width 6 height 6
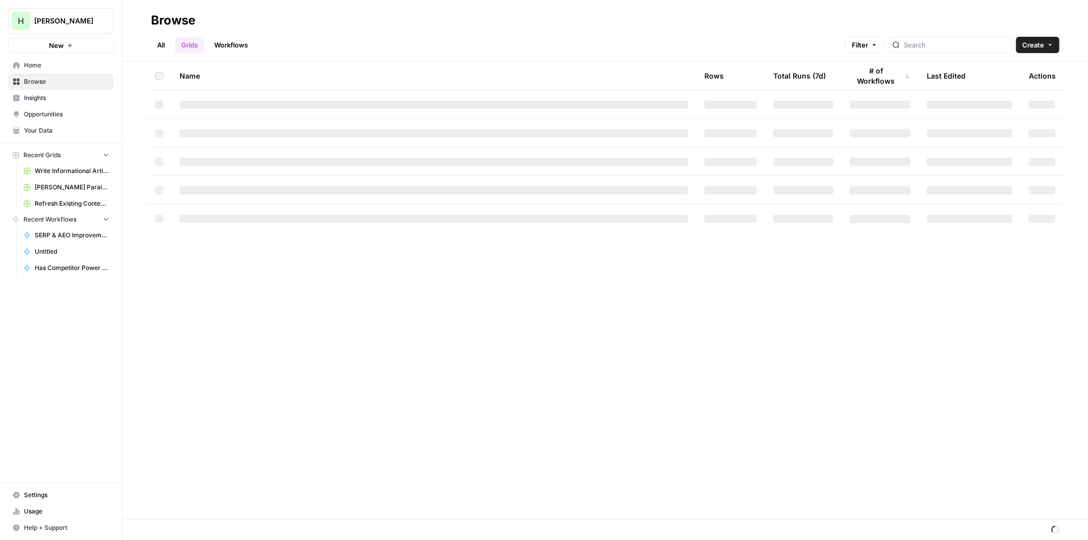
click at [53, 47] on span "New" at bounding box center [56, 45] width 15 height 10
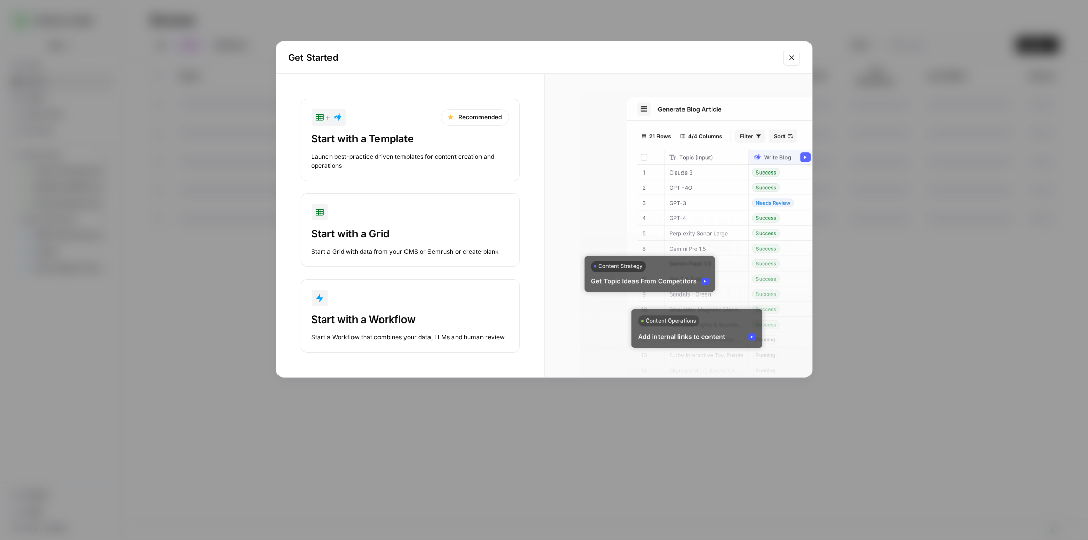
click at [350, 132] on div "Start with a Template" at bounding box center [410, 139] width 197 height 14
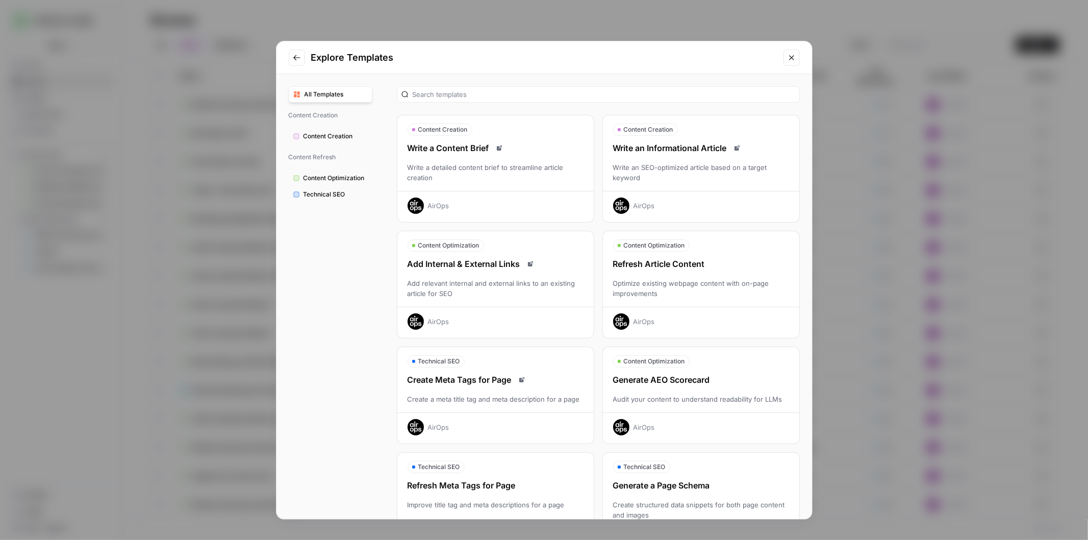
click at [663, 262] on div "Refresh Article Content" at bounding box center [701, 264] width 196 height 12
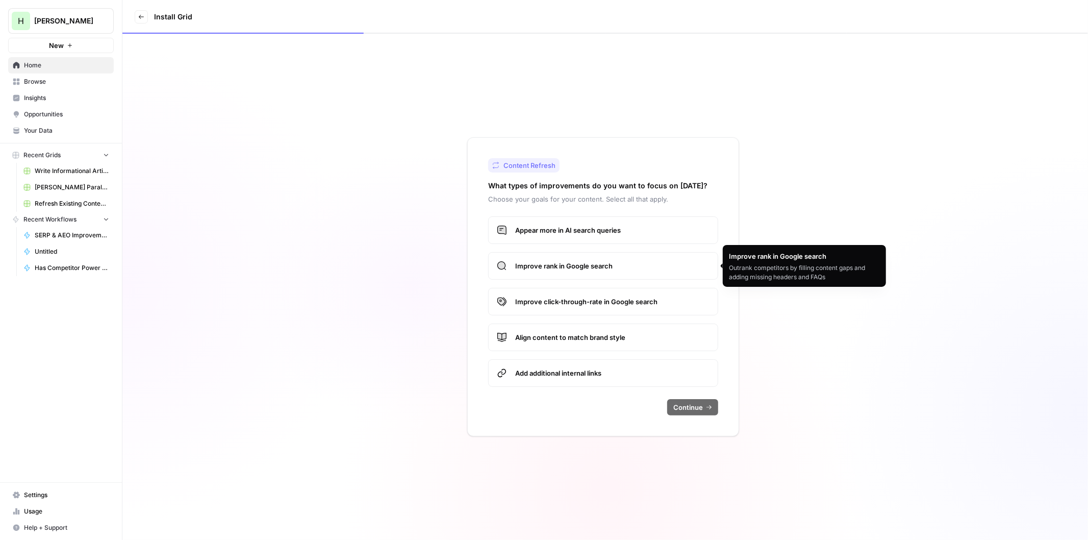
click at [551, 269] on span "Improve rank in Google search" at bounding box center [612, 266] width 194 height 10
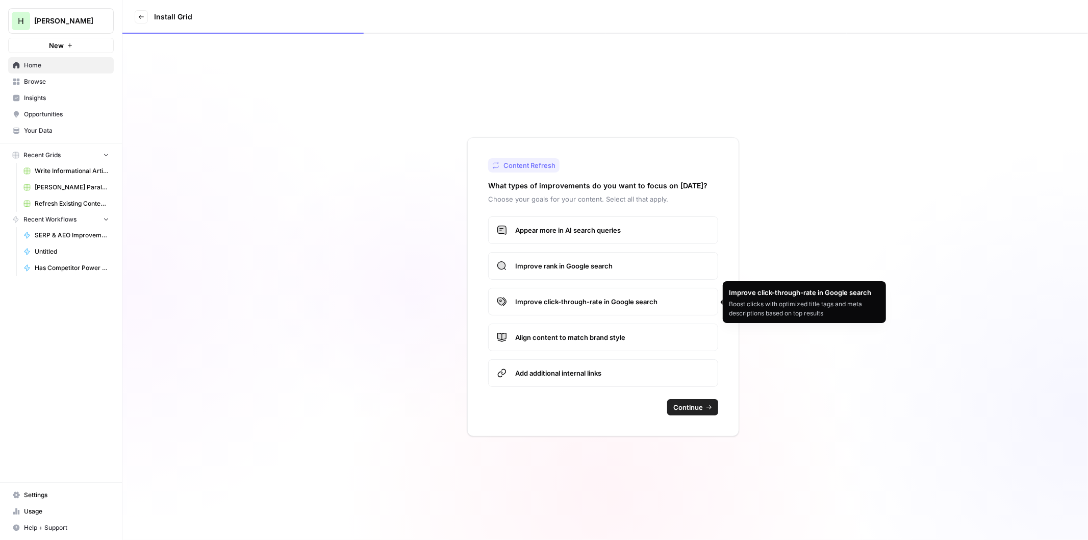
click at [558, 294] on label "Improve click-through-rate in Google search" at bounding box center [603, 302] width 230 height 28
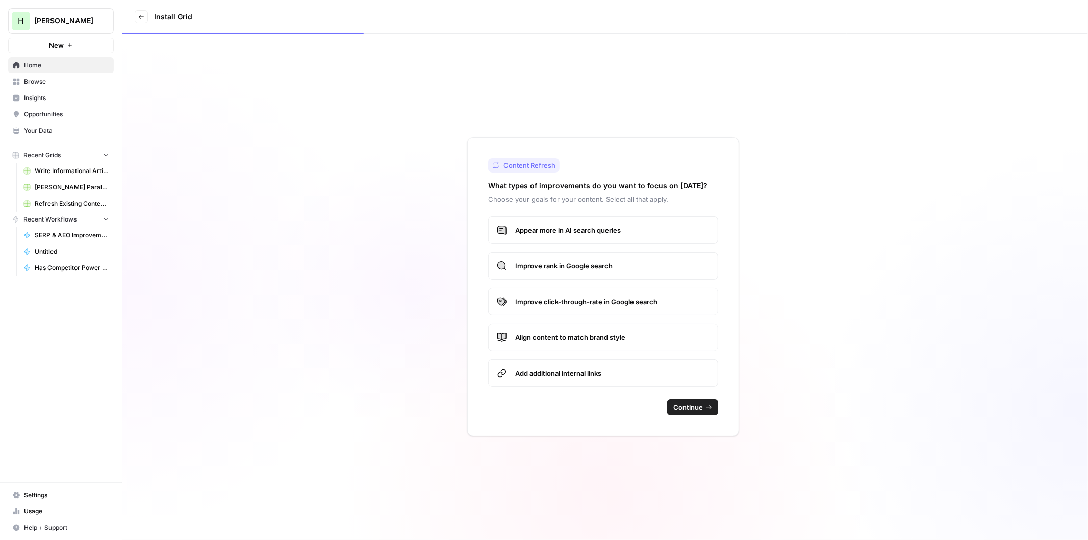
click at [686, 401] on button "Continue" at bounding box center [692, 407] width 51 height 16
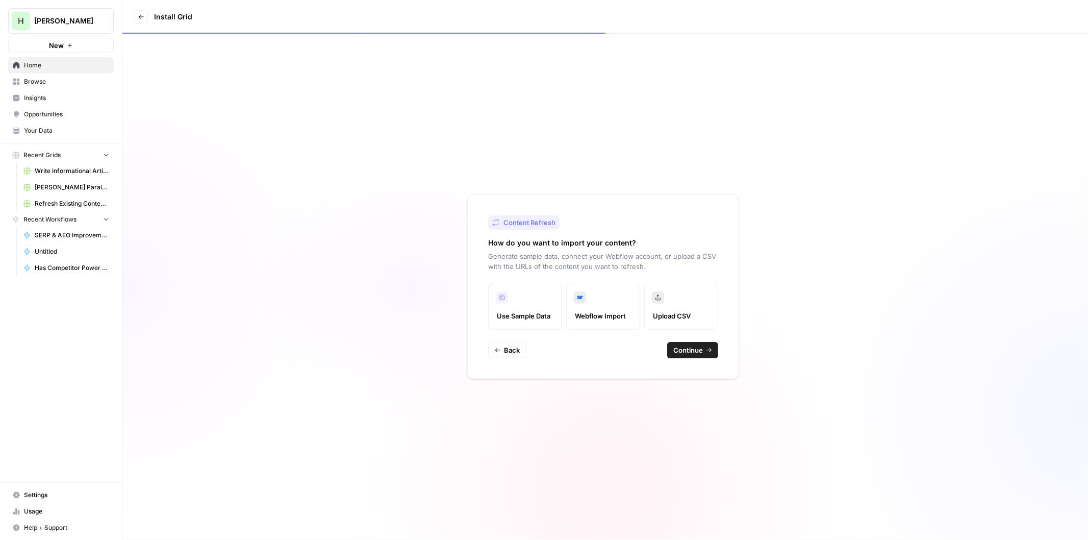
click at [670, 307] on label "Upload CSV" at bounding box center [681, 307] width 74 height 46
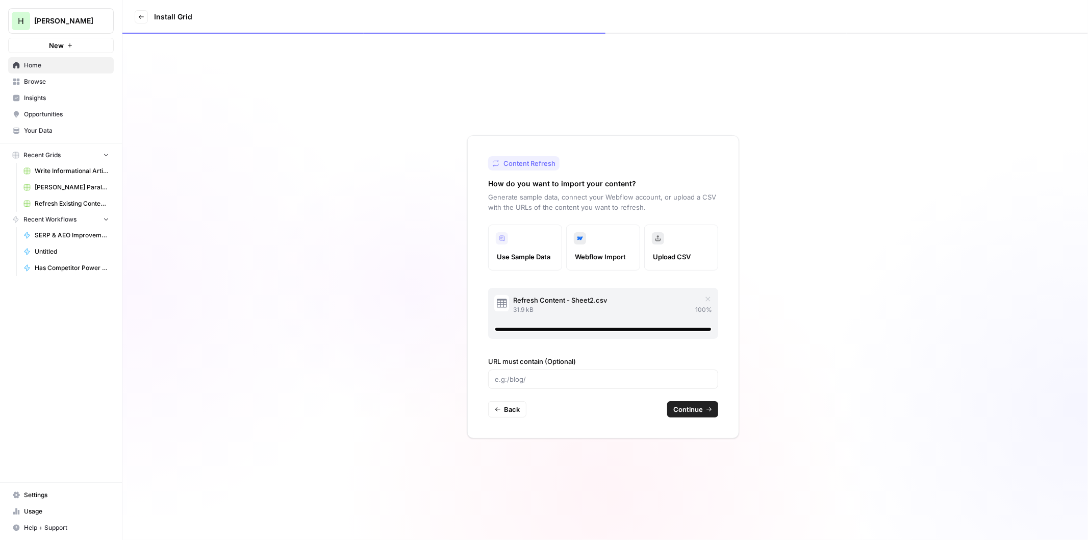
click at [691, 409] on span "Continue" at bounding box center [688, 409] width 30 height 10
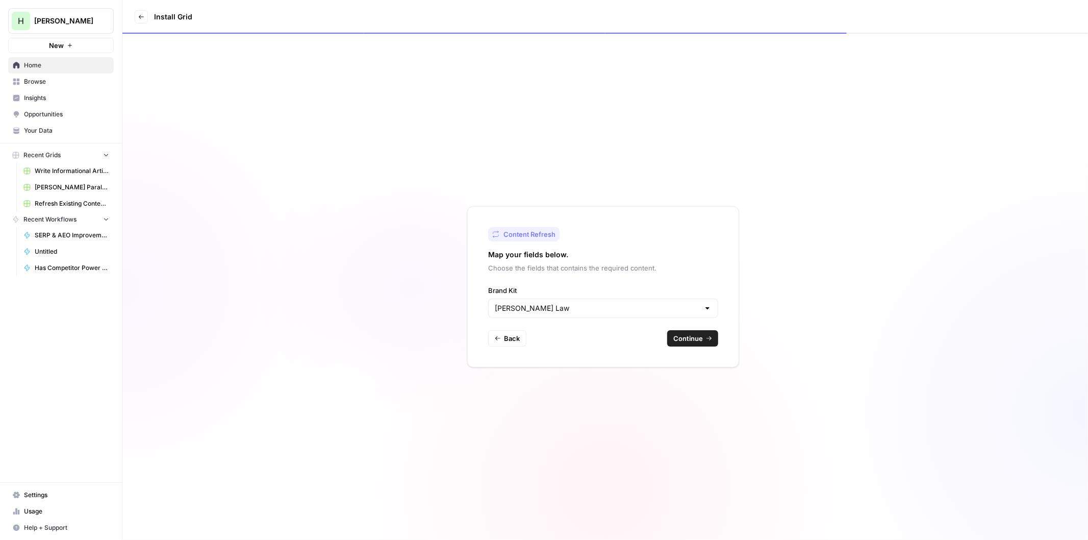
click at [691, 338] on span "Continue" at bounding box center [688, 338] width 30 height 10
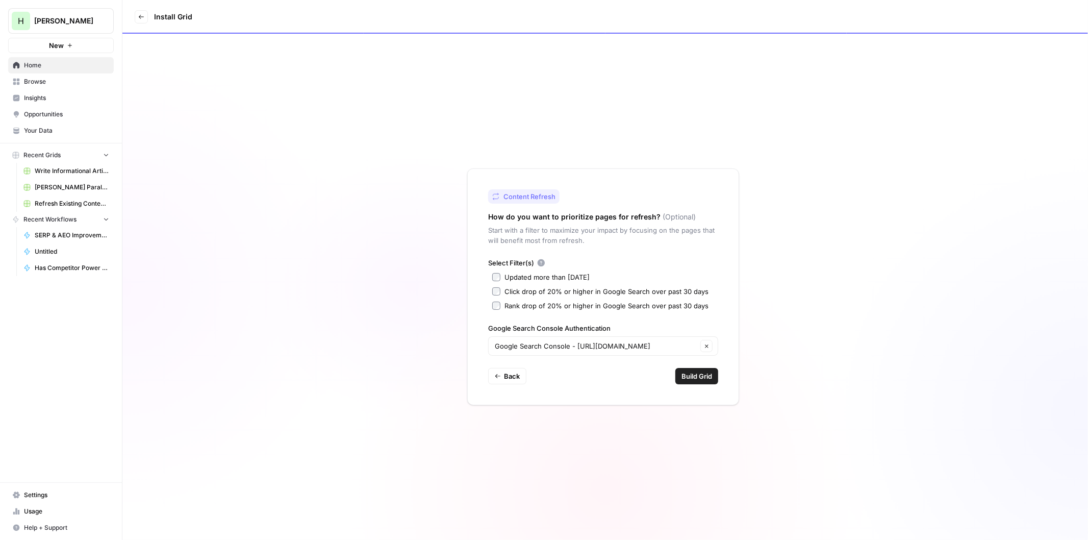
click at [704, 373] on span "Build Grid" at bounding box center [697, 376] width 31 height 10
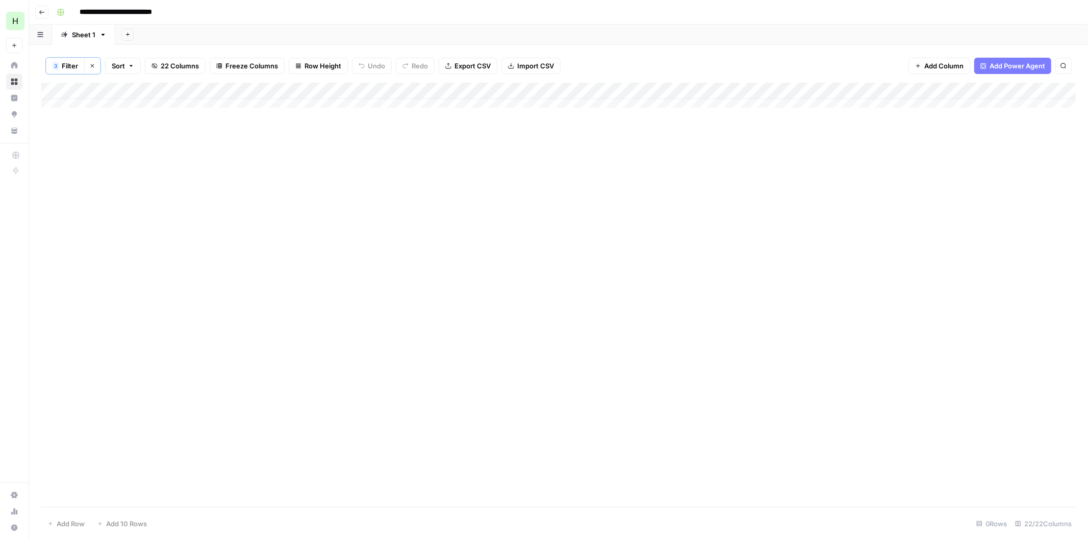
click at [121, 104] on div "Add Column" at bounding box center [558, 100] width 1035 height 34
click at [99, 101] on div "Add Column" at bounding box center [558, 100] width 1035 height 34
click at [56, 94] on div "Add Column" at bounding box center [558, 100] width 1035 height 34
click at [132, 106] on div "Add Column" at bounding box center [558, 100] width 1035 height 34
click at [143, 182] on div "Add Column" at bounding box center [558, 295] width 1035 height 424
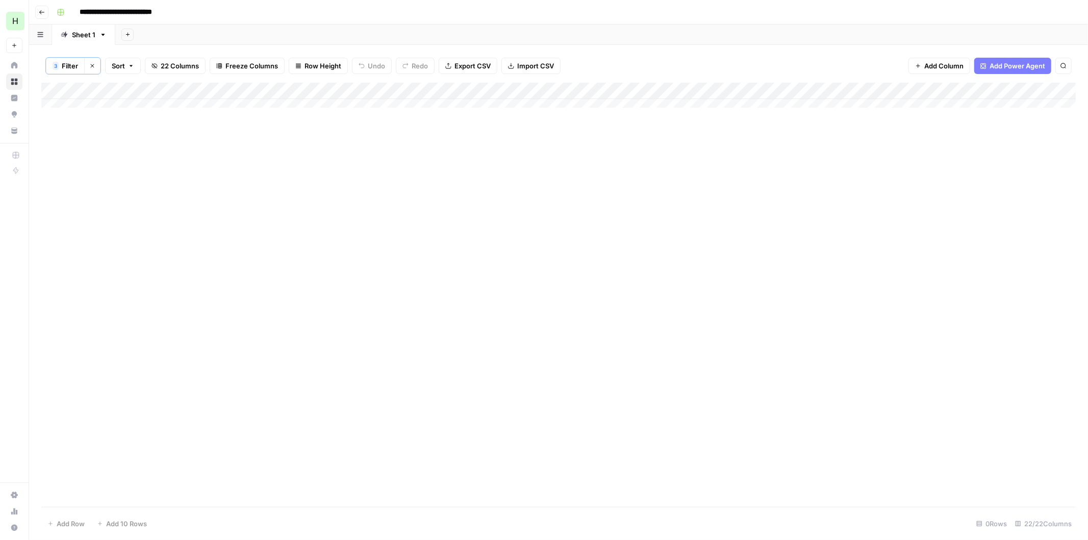
click at [108, 101] on div "Add Column" at bounding box center [558, 100] width 1035 height 34
click at [101, 105] on div "Add Column" at bounding box center [558, 100] width 1035 height 34
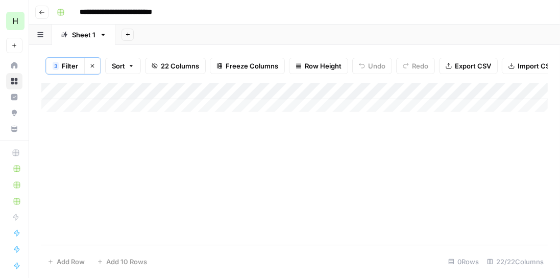
click at [60, 101] on div "Add Column" at bounding box center [294, 100] width 506 height 34
click at [60, 111] on div "Add Column" at bounding box center [294, 100] width 506 height 34
click at [60, 92] on div "Add Column" at bounding box center [294, 100] width 506 height 34
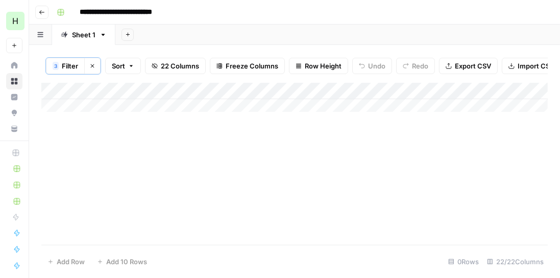
click at [58, 110] on div "Add Column" at bounding box center [294, 100] width 506 height 34
click at [92, 109] on div "Add Column" at bounding box center [294, 100] width 506 height 34
click at [92, 110] on div "Add Column" at bounding box center [294, 100] width 506 height 34
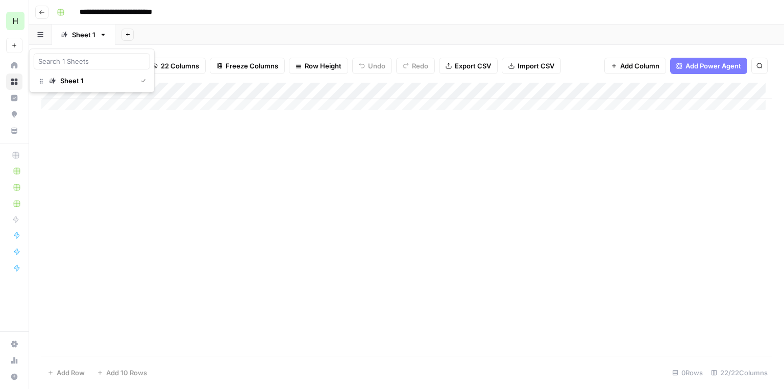
click at [39, 36] on icon "button" at bounding box center [40, 34] width 6 height 5
click at [104, 40] on link "Sheet 1" at bounding box center [83, 34] width 63 height 20
click at [90, 66] on icon "button" at bounding box center [92, 66] width 6 height 6
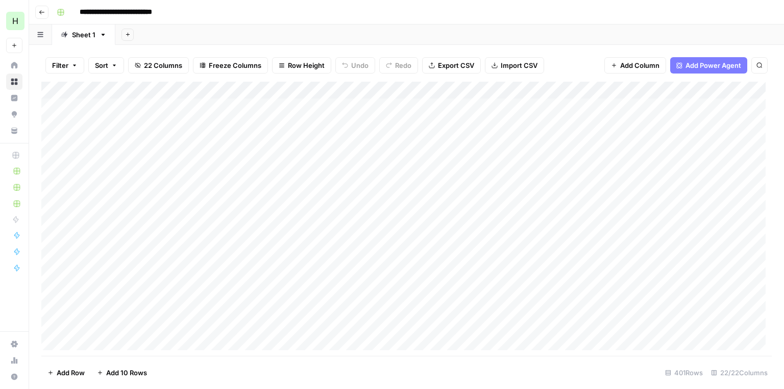
click at [102, 101] on div "Add Column" at bounding box center [406, 219] width 730 height 274
click at [98, 104] on div "Add Column" at bounding box center [406, 219] width 730 height 274
type input "**********"
click at [124, 106] on div "Add Column" at bounding box center [406, 219] width 730 height 274
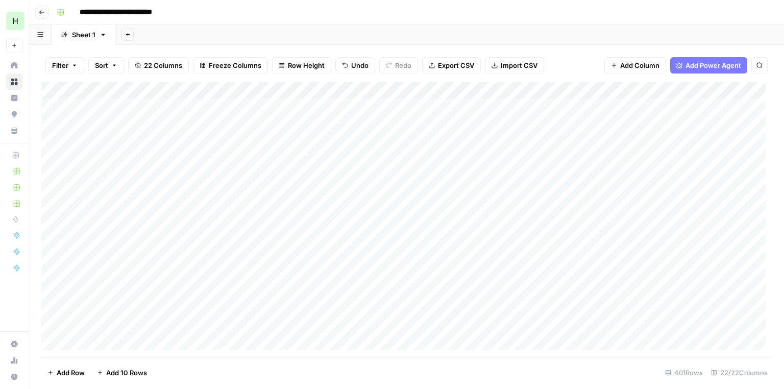
drag, startPoint x: 318, startPoint y: 114, endPoint x: 323, endPoint y: 110, distance: 6.2
click at [318, 114] on div "Add Column" at bounding box center [406, 219] width 730 height 274
click at [309, 103] on div "Add Column" at bounding box center [406, 219] width 730 height 274
click at [309, 103] on textarea at bounding box center [374, 108] width 163 height 14
click at [231, 106] on div "Add Column" at bounding box center [406, 219] width 730 height 274
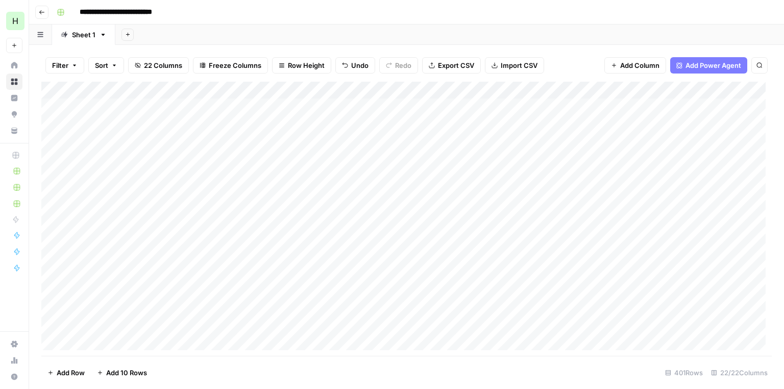
scroll to position [0, 215]
click at [340, 106] on div "Add Column" at bounding box center [406, 219] width 730 height 274
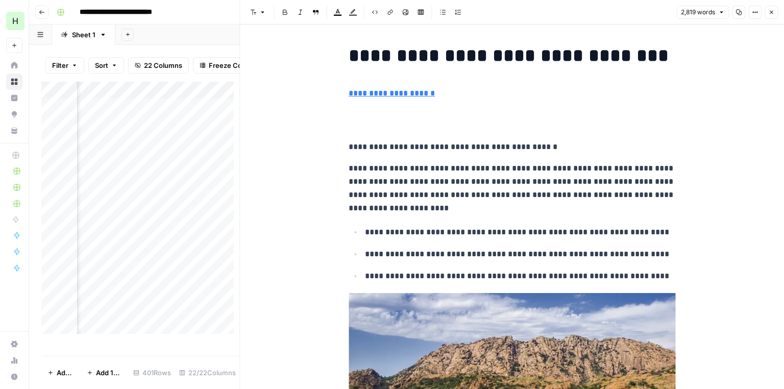
drag, startPoint x: 588, startPoint y: 341, endPoint x: 633, endPoint y: -10, distance: 354.4
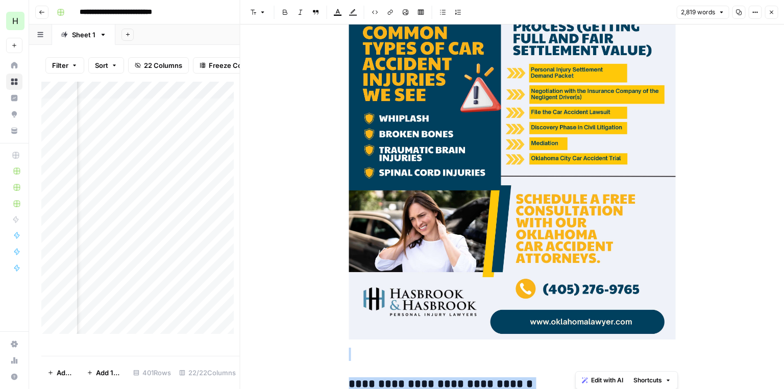
scroll to position [10780, 0]
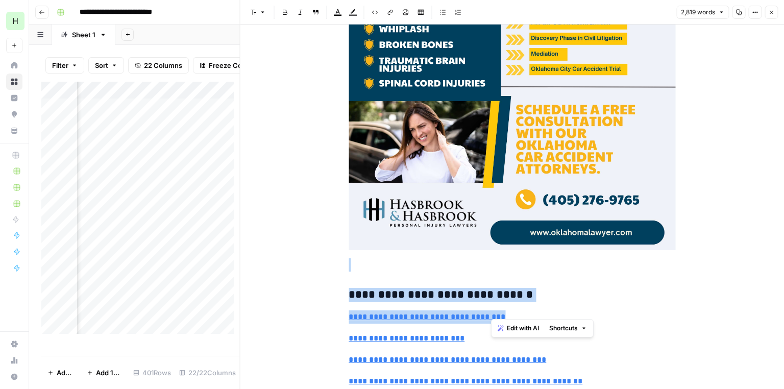
drag, startPoint x: 667, startPoint y: 59, endPoint x: 637, endPoint y: 304, distance: 246.8
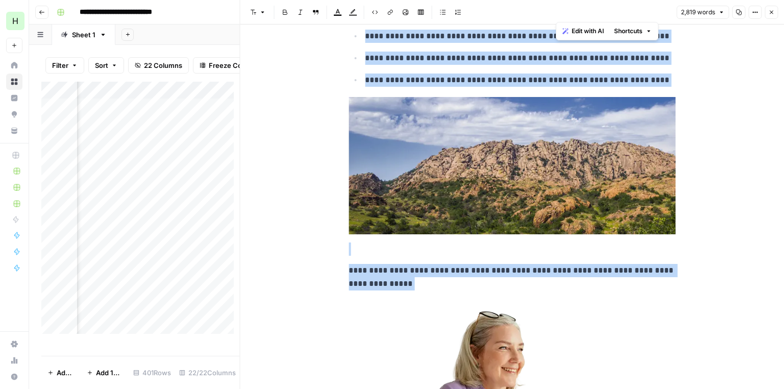
scroll to position [0, 0]
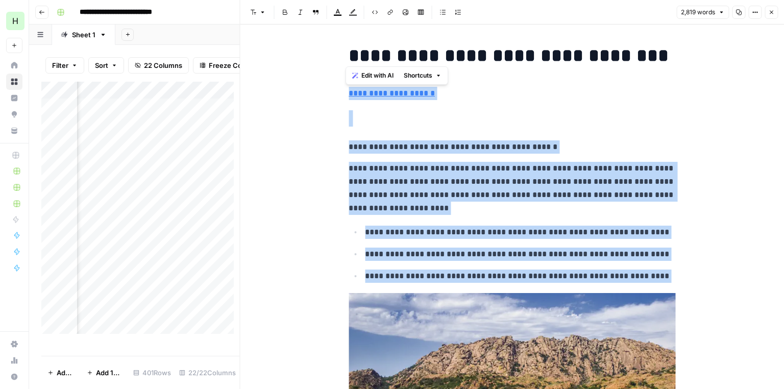
drag, startPoint x: 573, startPoint y: 347, endPoint x: 313, endPoint y: 98, distance: 360.1
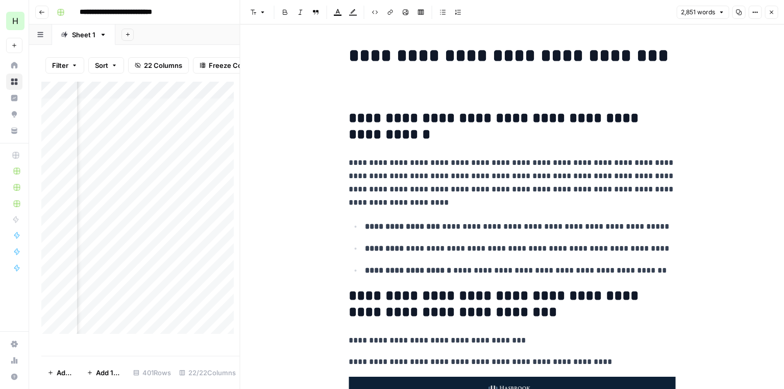
click at [351, 93] on p at bounding box center [511, 93] width 327 height 13
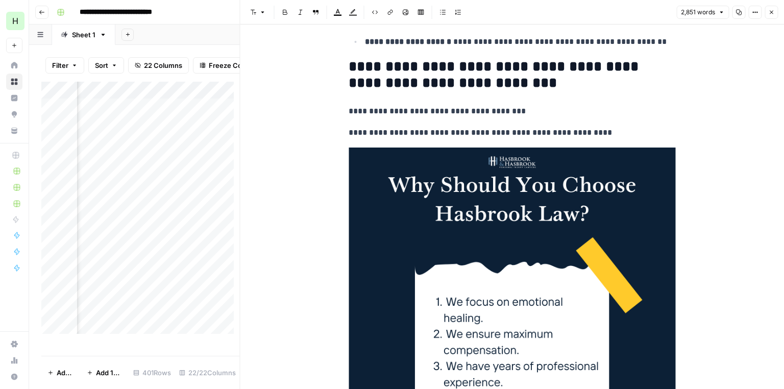
scroll to position [190, 0]
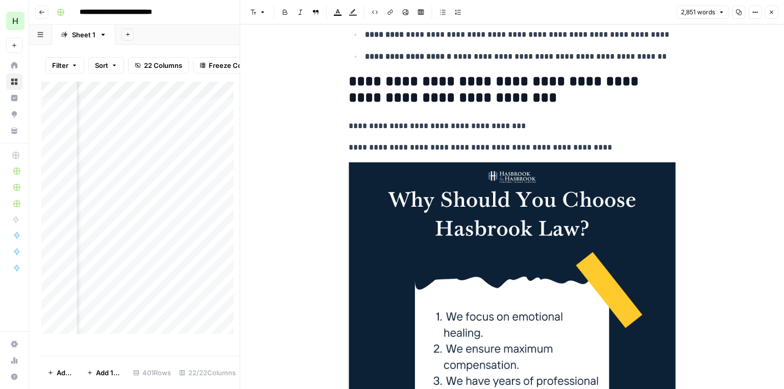
click at [365, 149] on p "**********" at bounding box center [511, 393] width 327 height 505
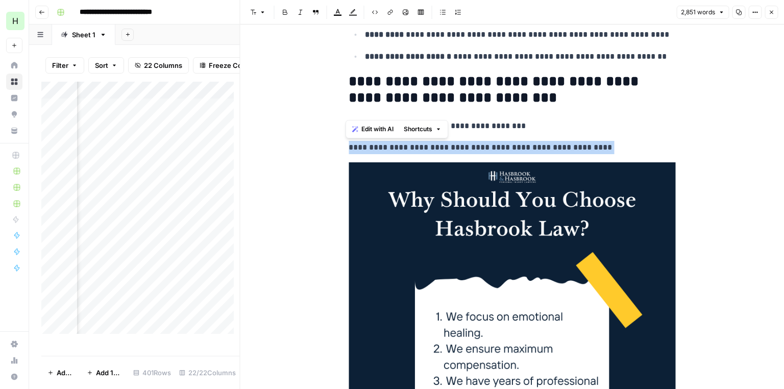
click at [365, 149] on p "**********" at bounding box center [511, 393] width 327 height 505
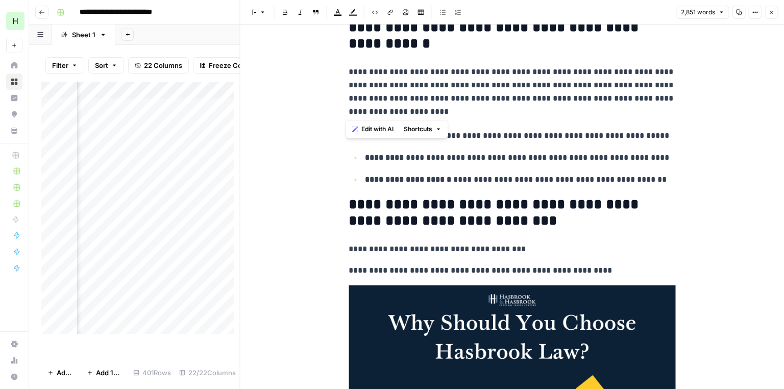
scroll to position [95, 0]
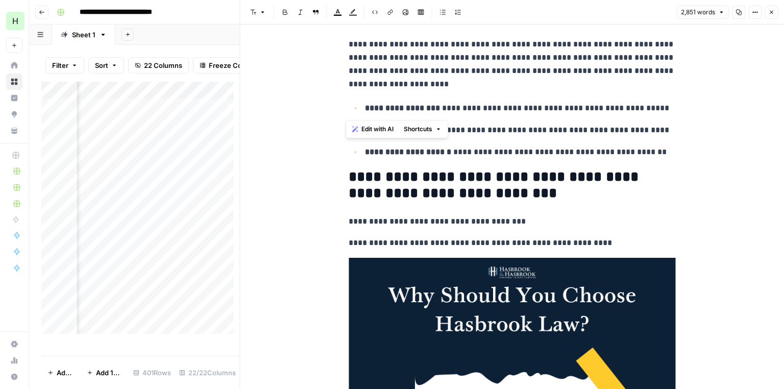
drag, startPoint x: 441, startPoint y: 138, endPoint x: 689, endPoint y: 156, distance: 248.6
click at [441, 138] on div "Edit with AI Shortcuts" at bounding box center [396, 129] width 103 height 18
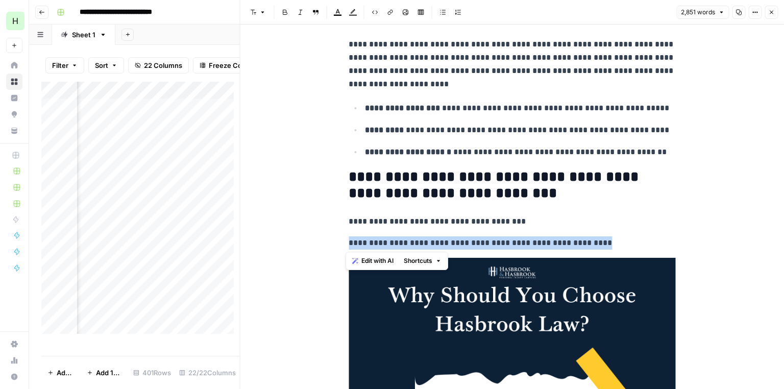
drag, startPoint x: 600, startPoint y: 237, endPoint x: 339, endPoint y: 236, distance: 260.7
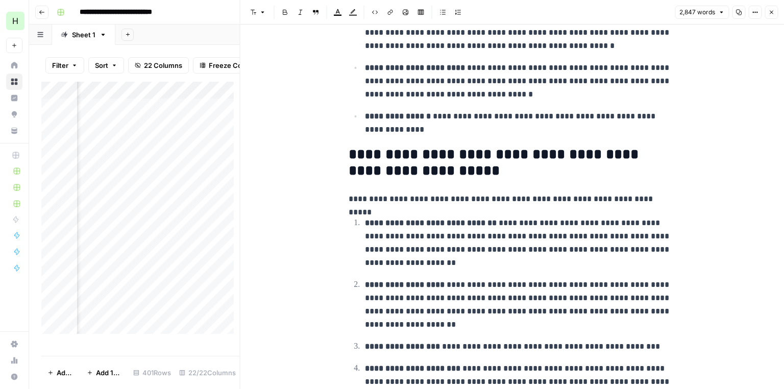
scroll to position [594, 0]
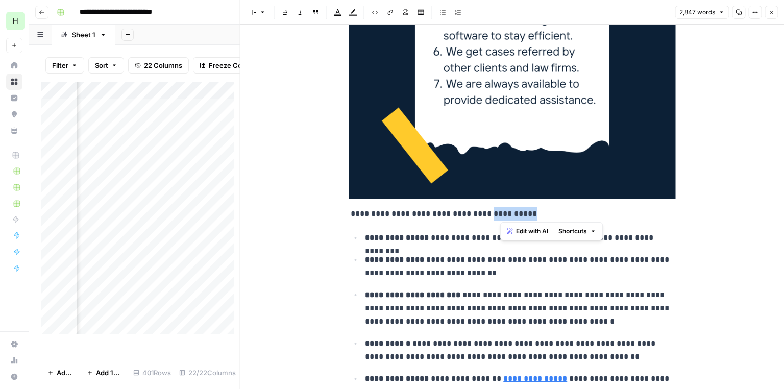
drag, startPoint x: 539, startPoint y: 215, endPoint x: 498, endPoint y: 213, distance: 40.9
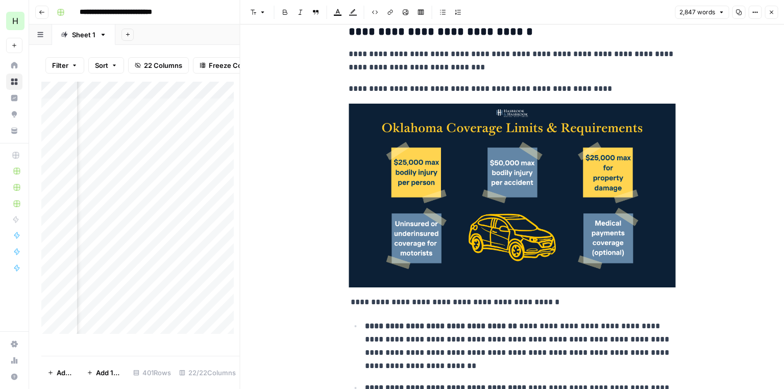
scroll to position [1737, 0]
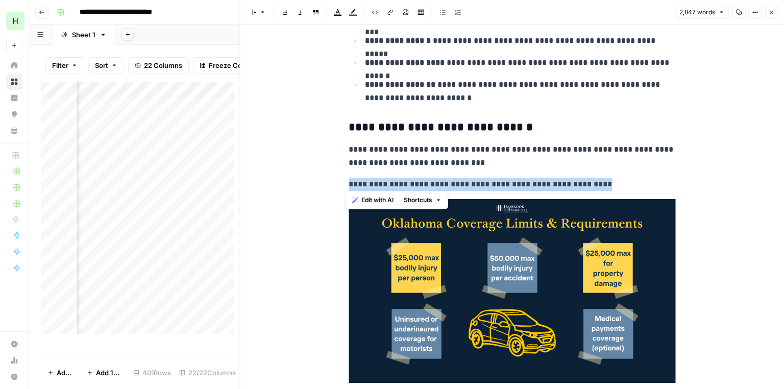
drag, startPoint x: 598, startPoint y: 182, endPoint x: 344, endPoint y: 182, distance: 254.1
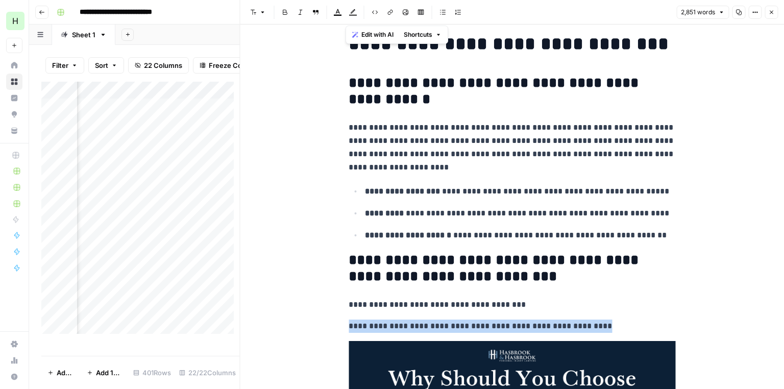
scroll to position [0, 0]
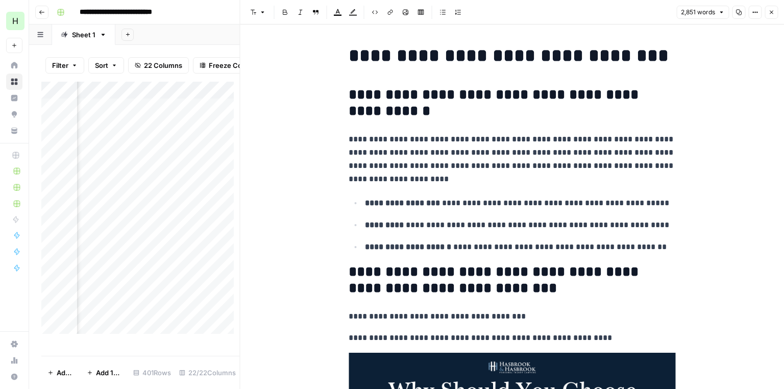
click at [524, 160] on p "**********" at bounding box center [511, 159] width 327 height 53
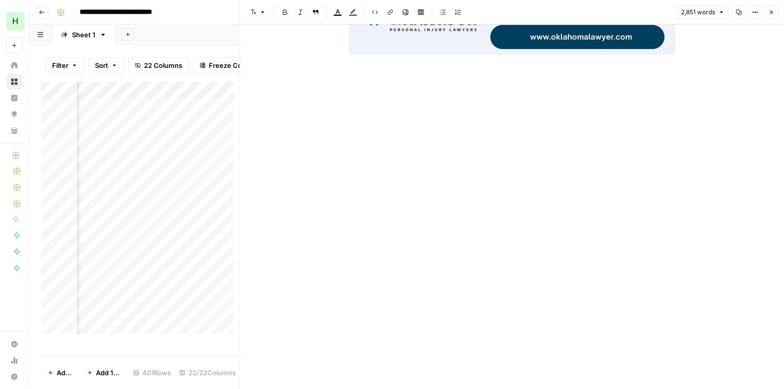
scroll to position [9057, 0]
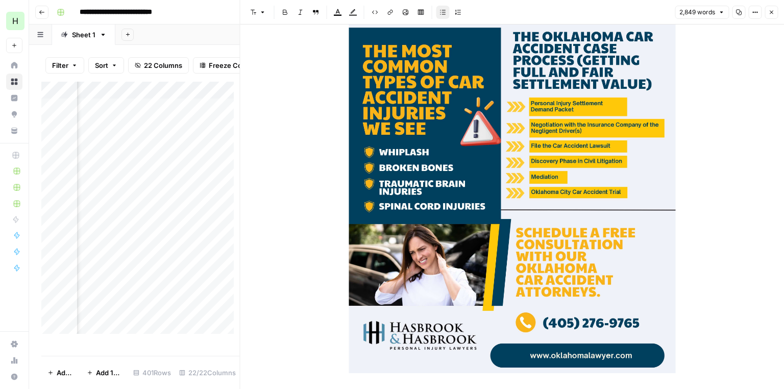
scroll to position [8452, 0]
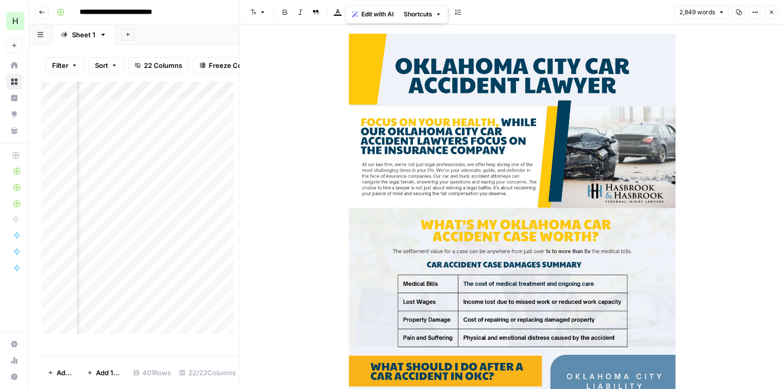
click at [771, 10] on icon "button" at bounding box center [771, 12] width 6 height 6
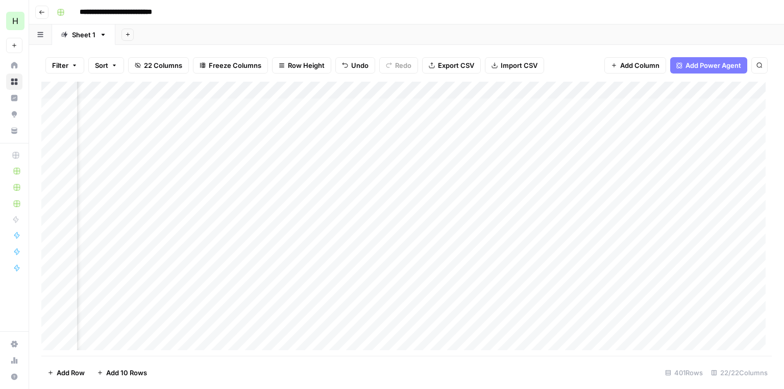
scroll to position [0, 342]
click at [398, 104] on div "Add Column" at bounding box center [406, 219] width 730 height 274
click at [418, 106] on div "Add Column" at bounding box center [406, 219] width 730 height 274
